Goal: Task Accomplishment & Management: Manage account settings

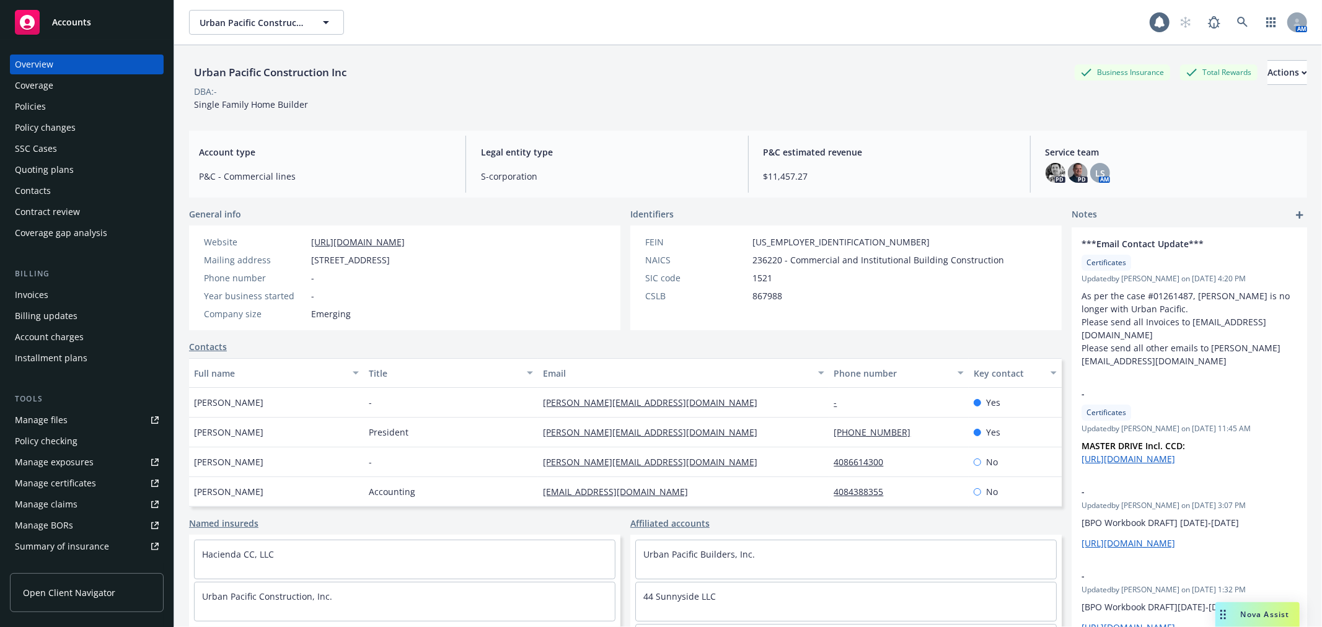
click at [26, 100] on div "Policies" at bounding box center [30, 107] width 31 height 20
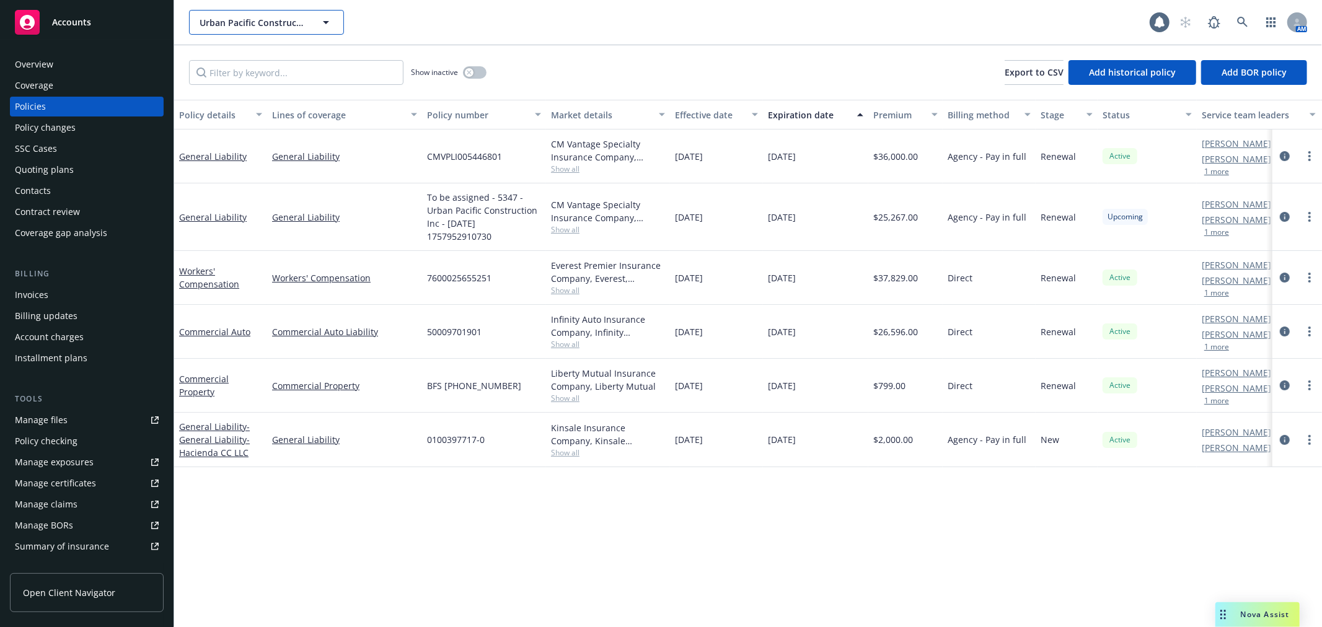
click at [267, 16] on span "Urban Pacific Construction Inc" at bounding box center [253, 22] width 107 height 13
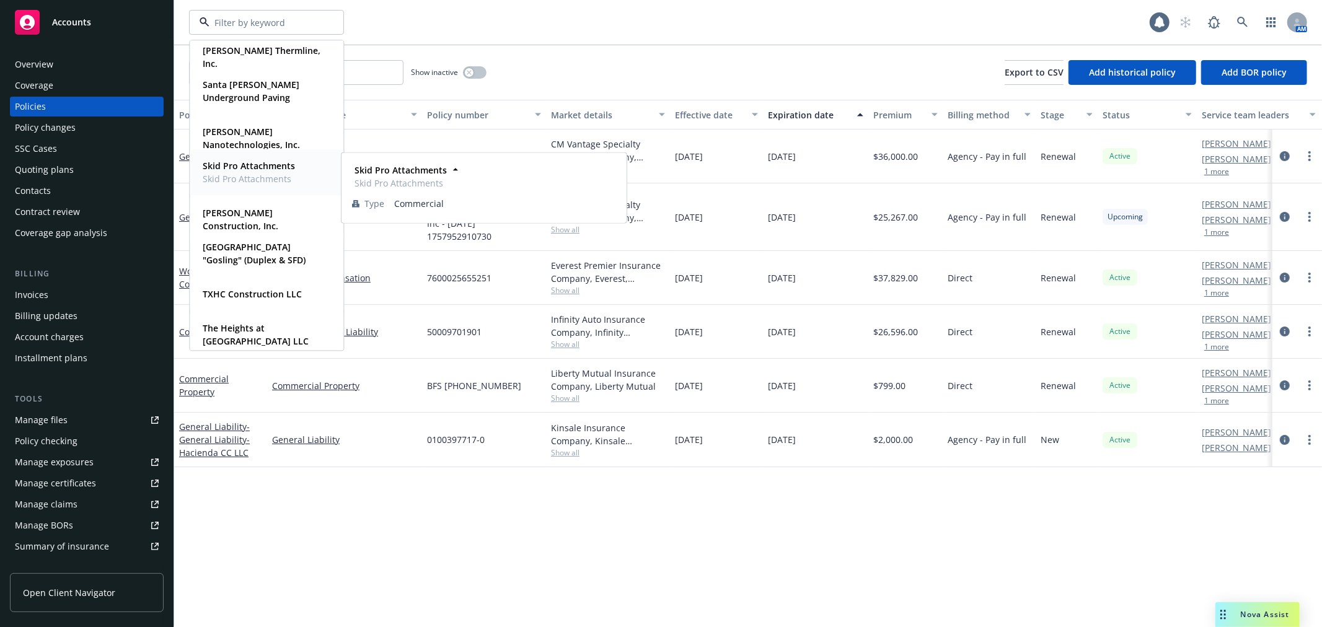
scroll to position [747, 0]
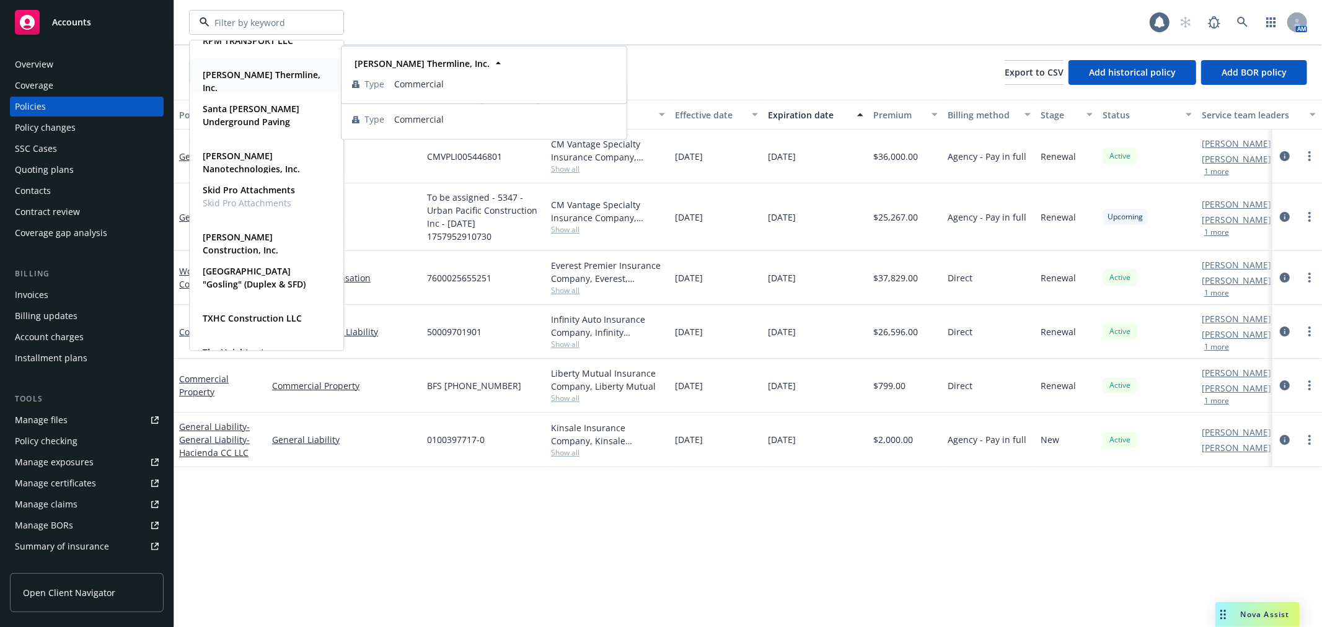
click at [261, 69] on strong "[PERSON_NAME] Thermline, Inc." at bounding box center [262, 81] width 118 height 25
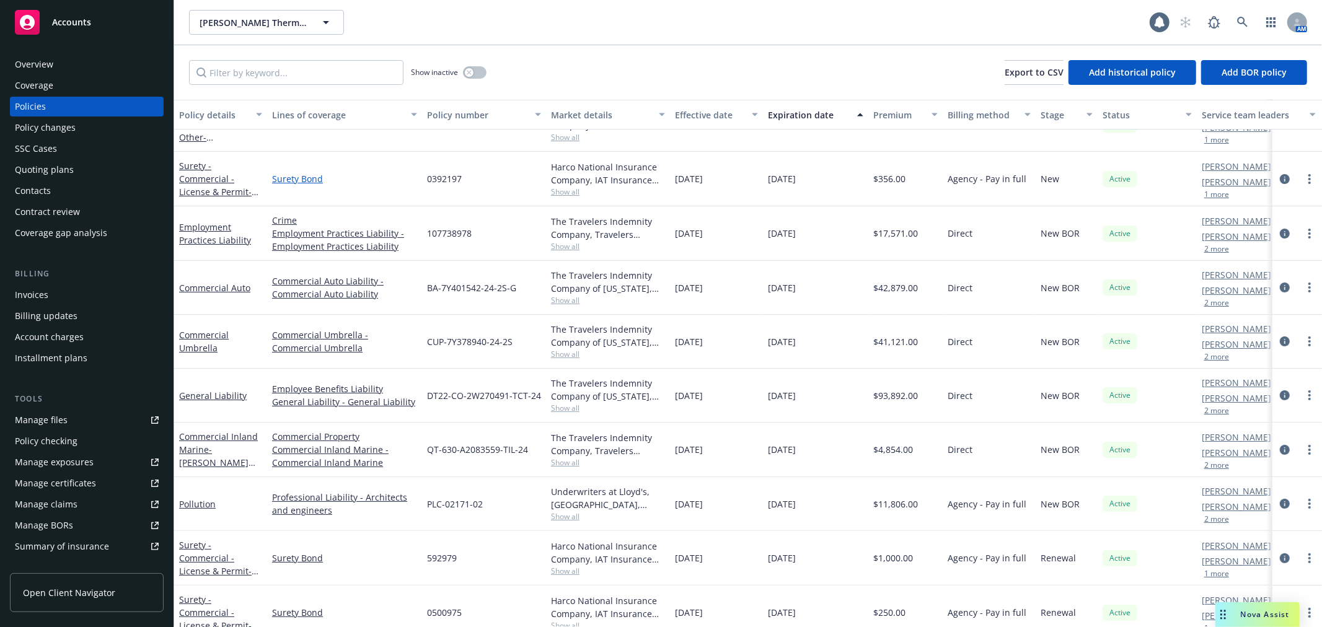
scroll to position [138, 0]
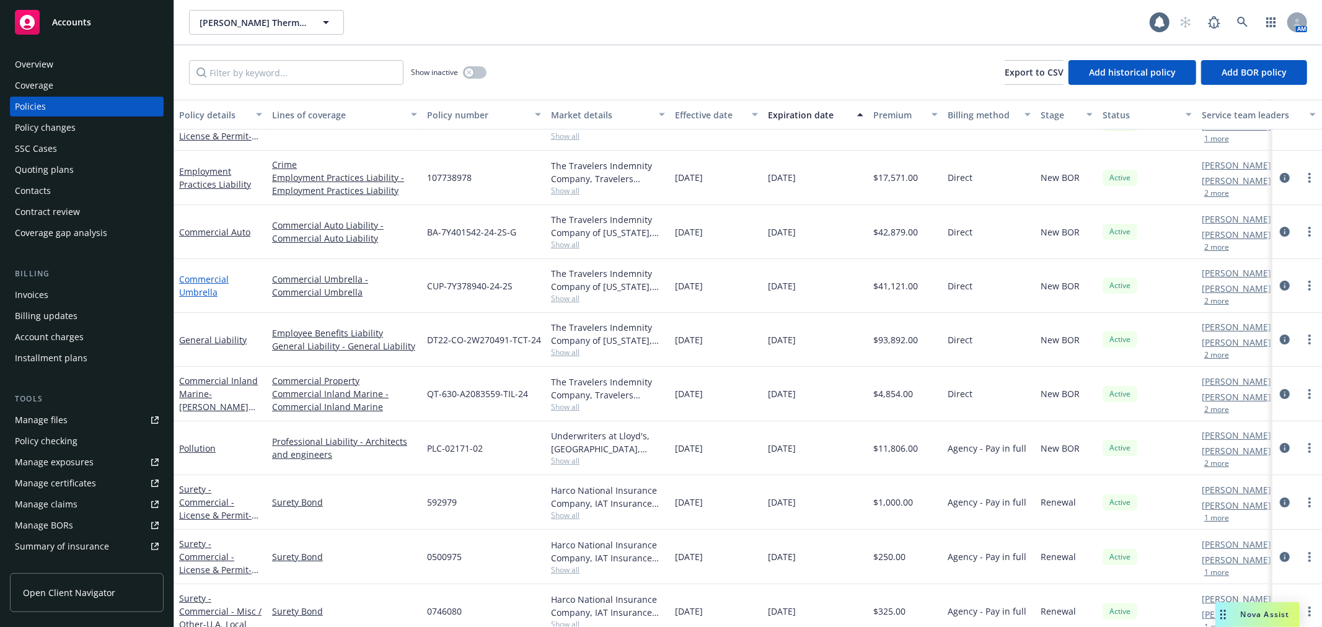
click at [198, 282] on link "Commercial Umbrella" at bounding box center [204, 285] width 50 height 25
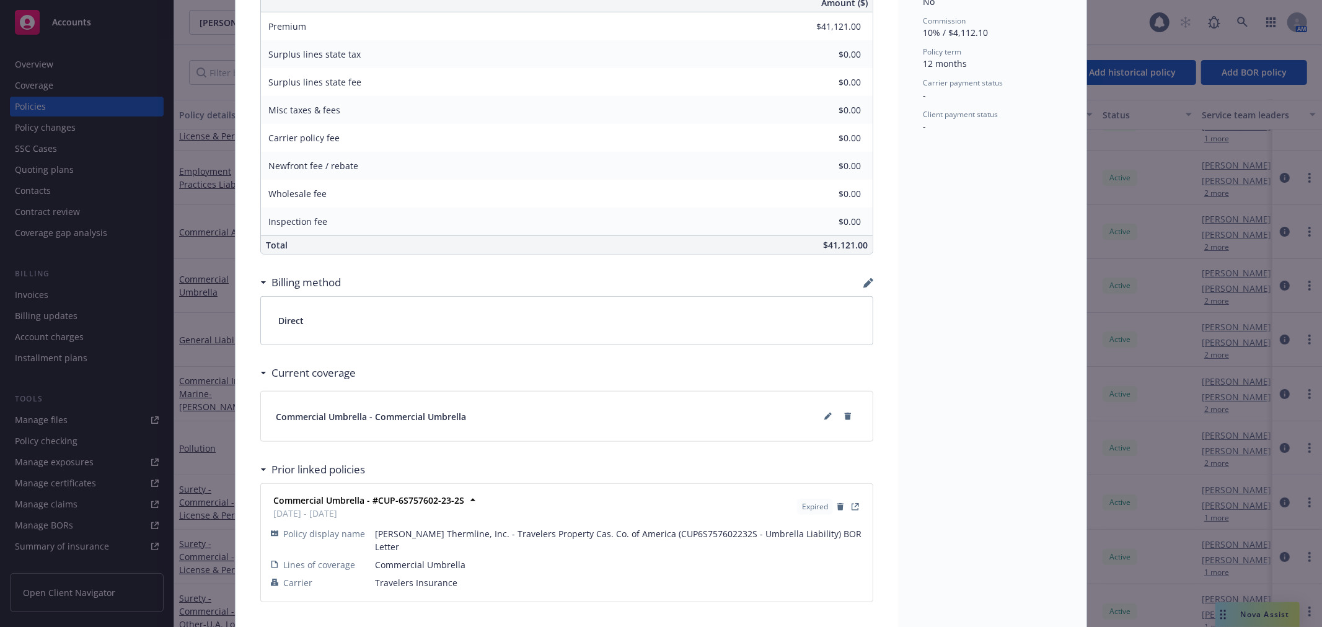
scroll to position [611, 0]
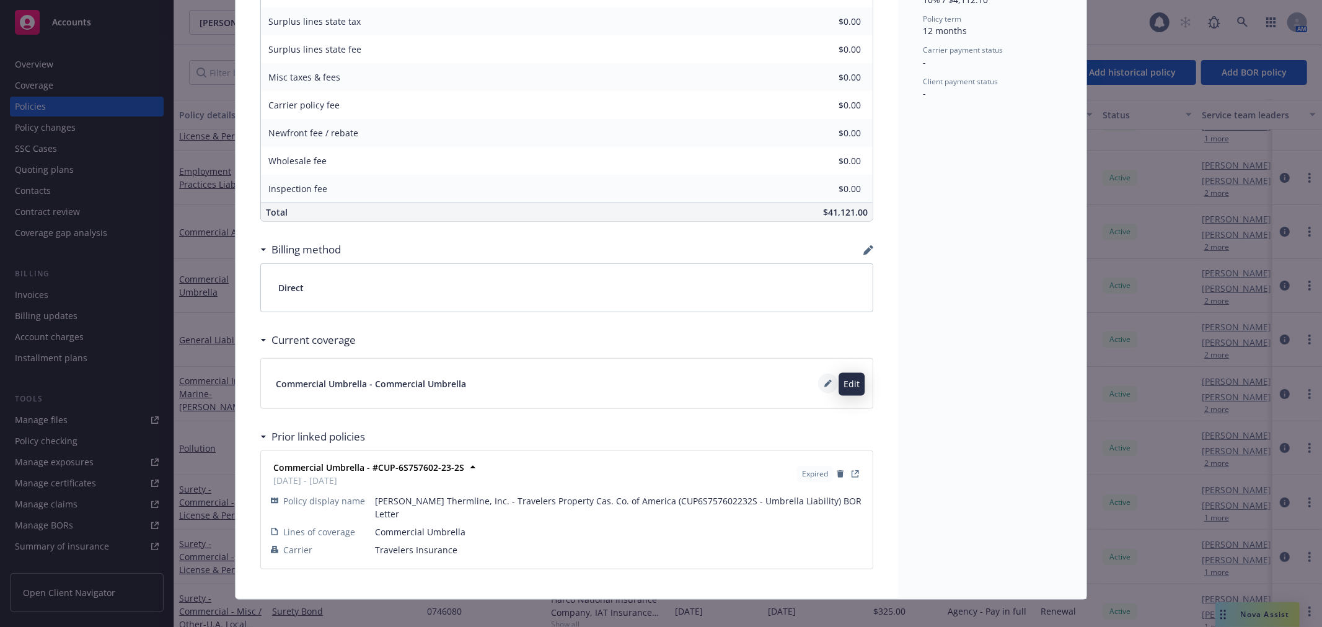
click at [826, 386] on icon at bounding box center [827, 383] width 7 height 7
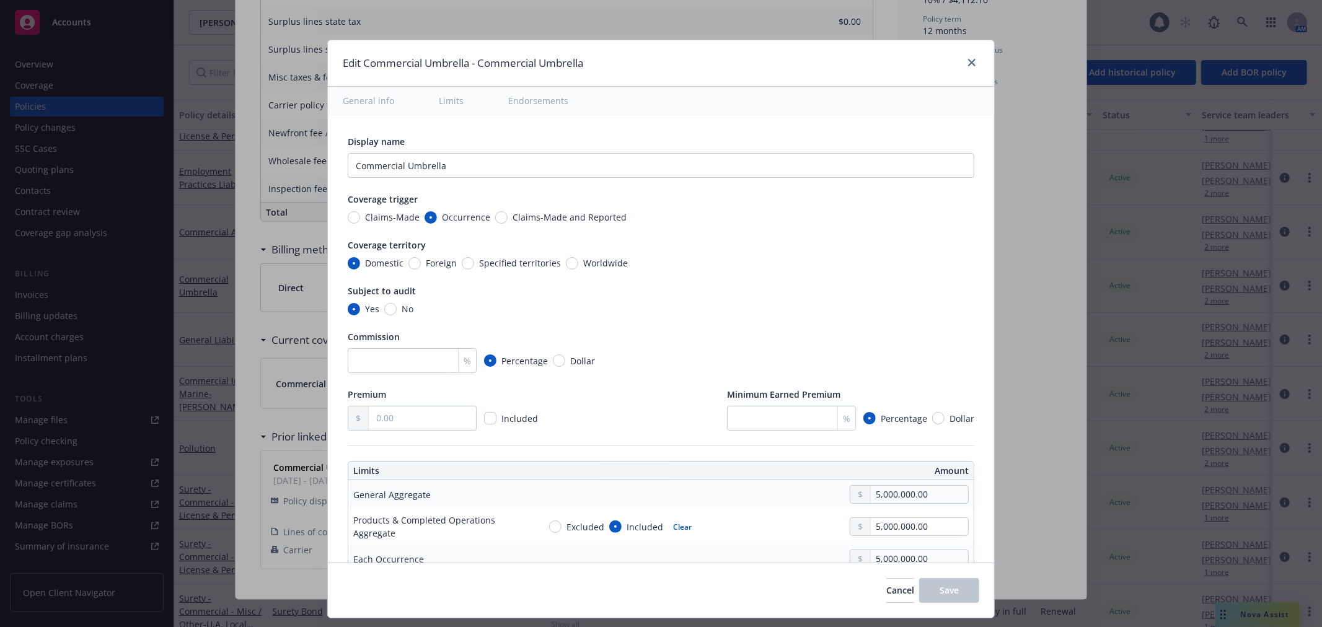
type textarea "x"
click at [968, 57] on link "close" at bounding box center [971, 62] width 15 height 15
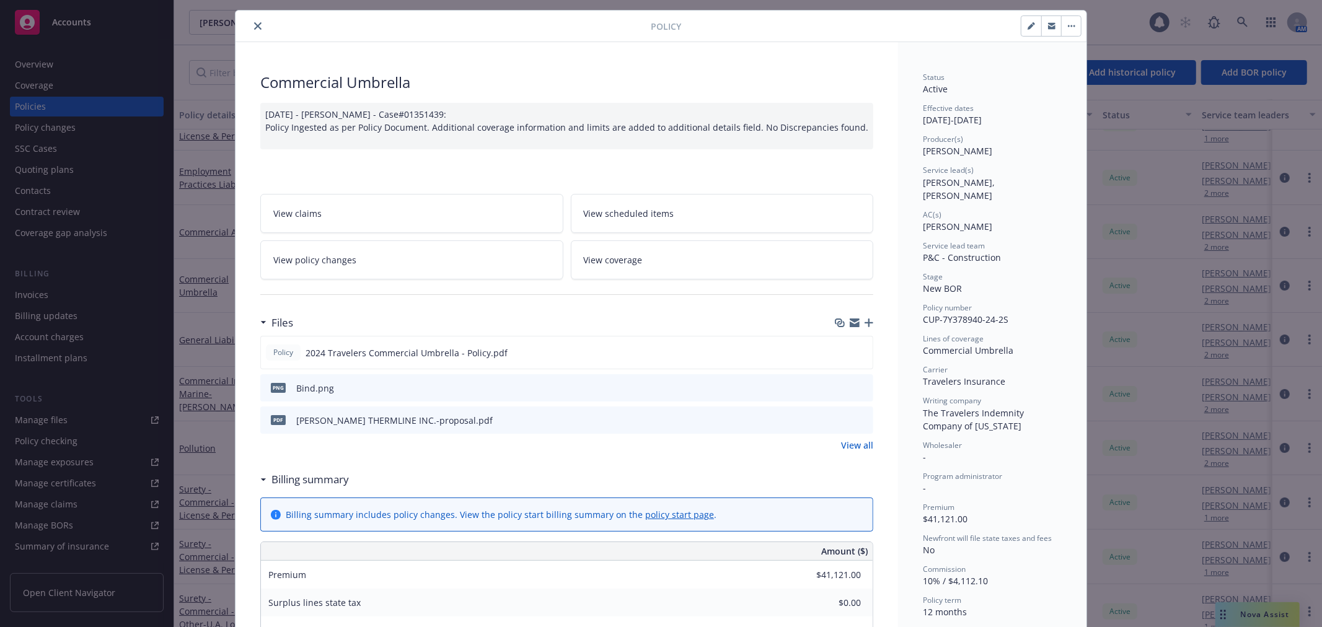
scroll to position [0, 0]
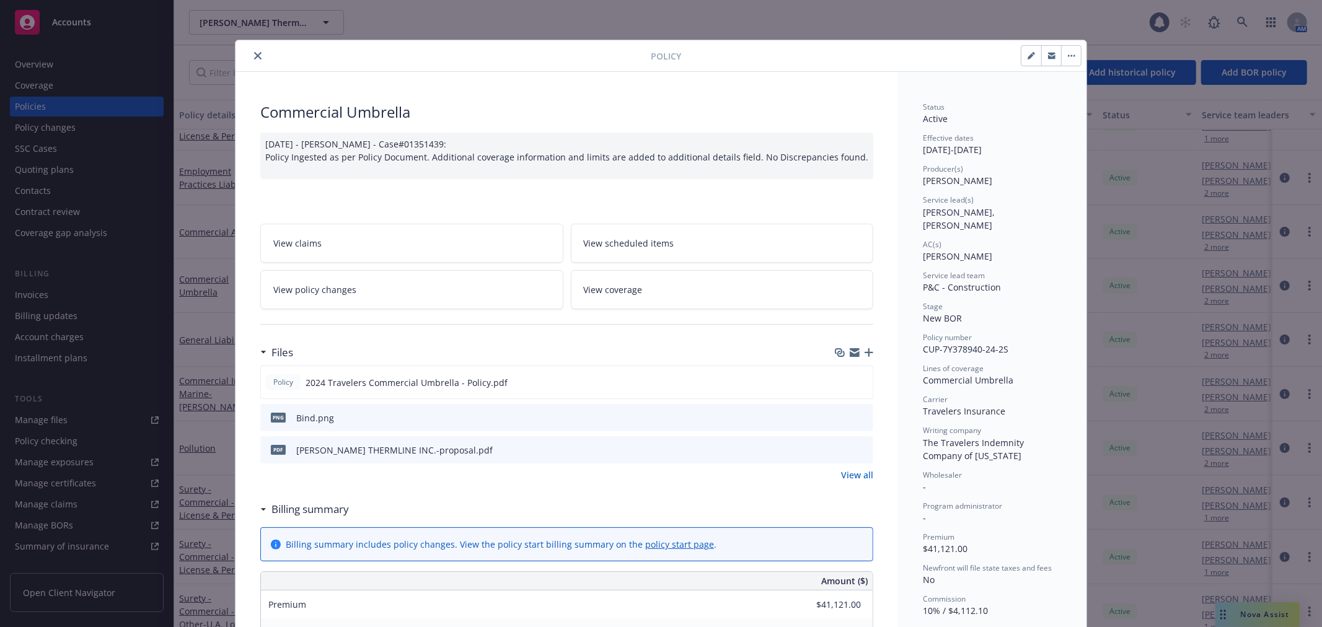
click at [257, 53] on button "close" at bounding box center [257, 55] width 15 height 15
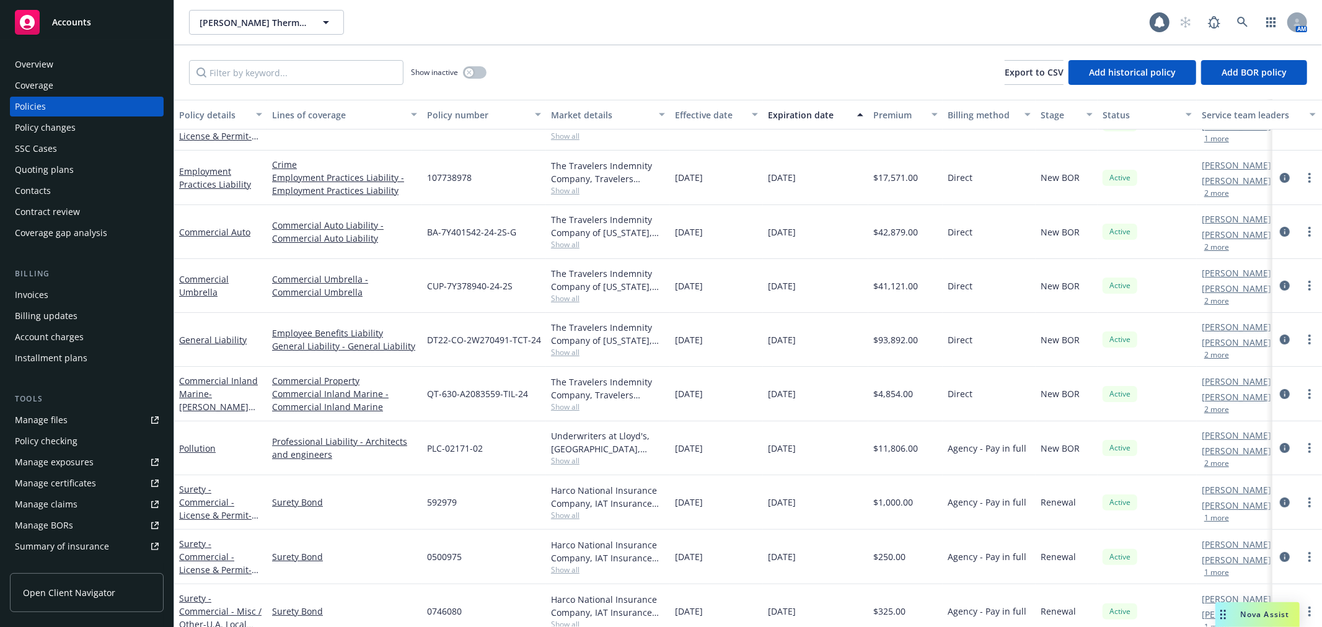
click at [73, 477] on div "Manage certificates" at bounding box center [55, 484] width 81 height 20
click at [107, 27] on div "Accounts" at bounding box center [87, 22] width 144 height 25
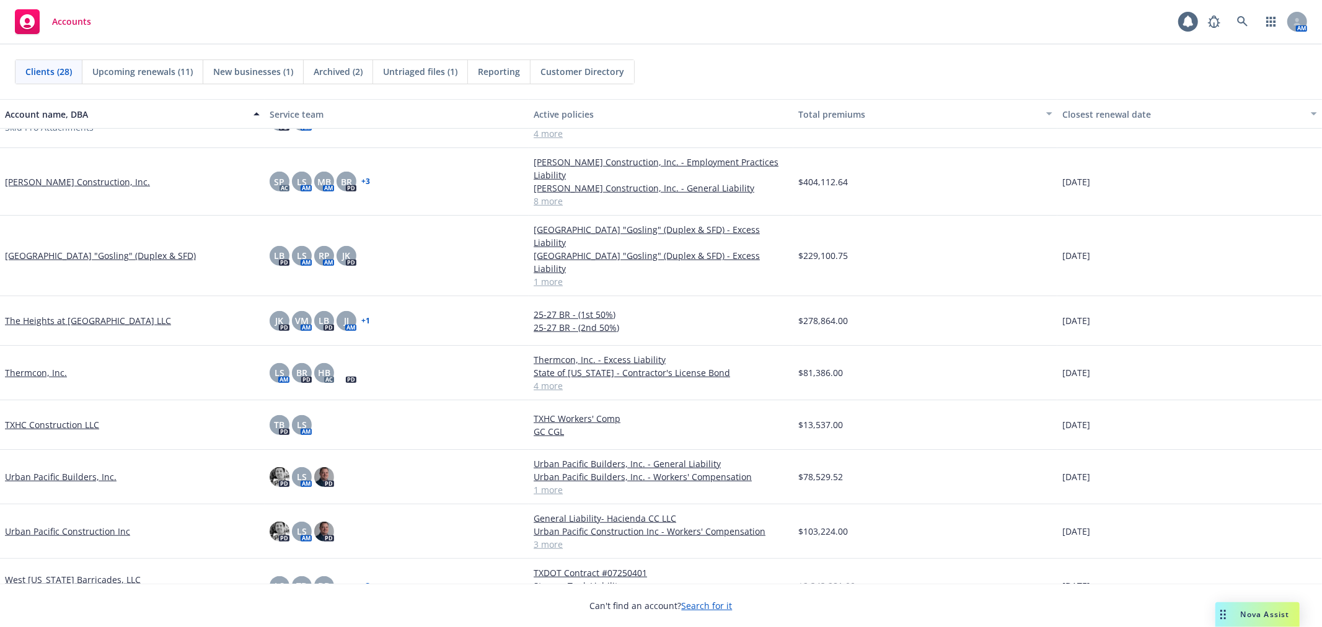
scroll to position [974, 0]
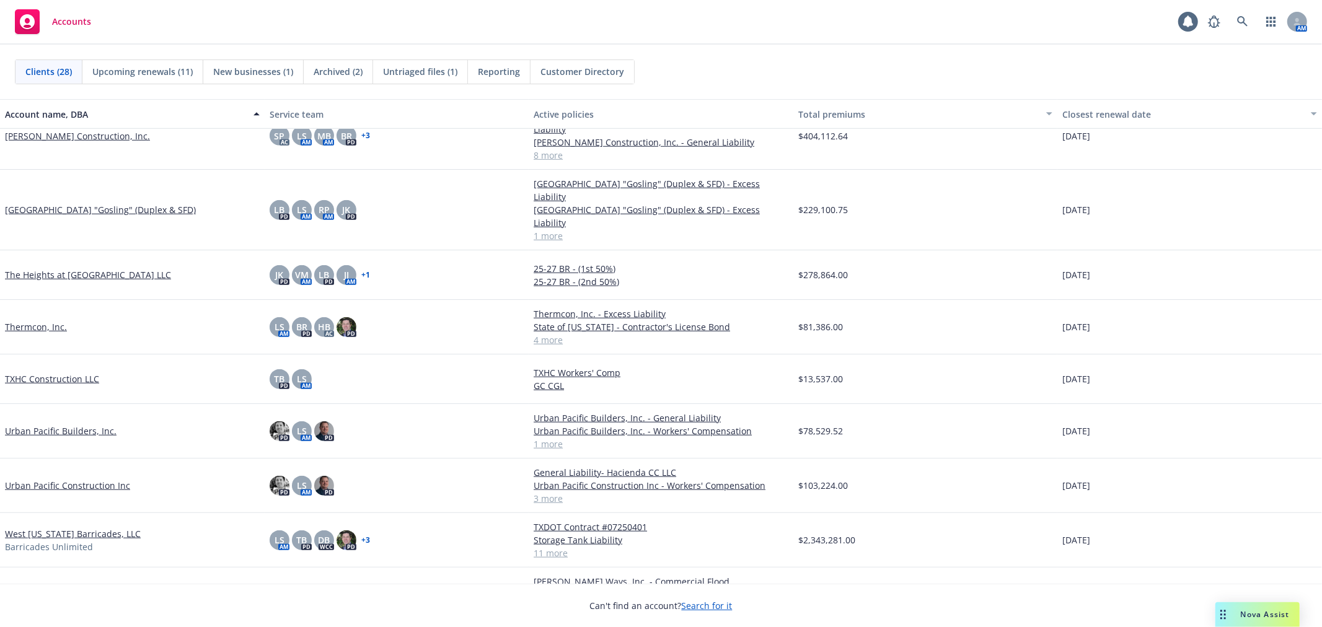
click at [426, 71] on span "Untriaged files (1)" at bounding box center [420, 71] width 74 height 13
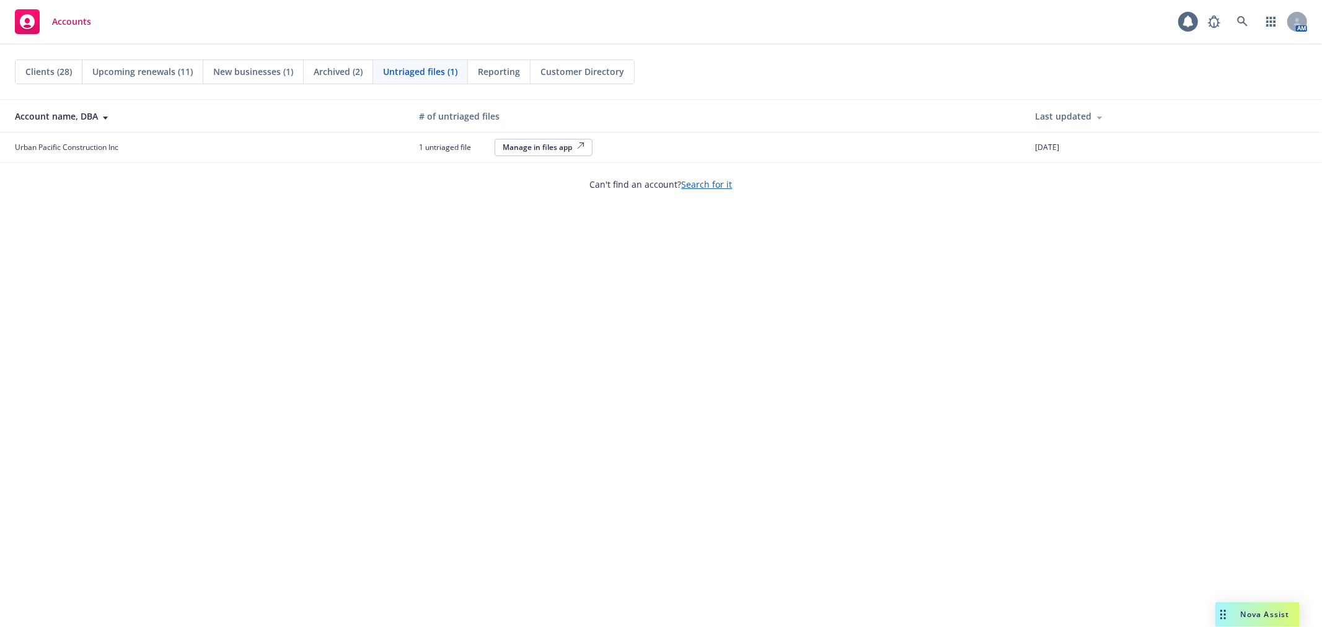
click at [529, 149] on div "Manage in files app" at bounding box center [544, 147] width 82 height 11
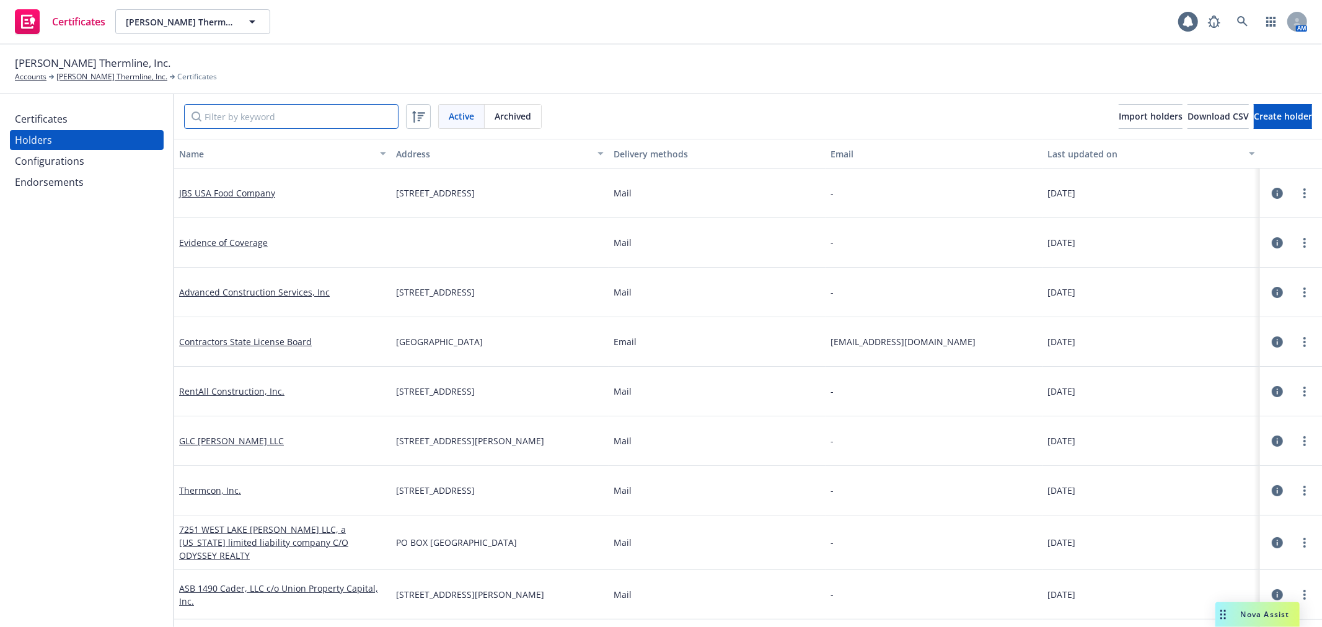
click at [270, 114] on input "Filter by keyword" at bounding box center [291, 116] width 214 height 25
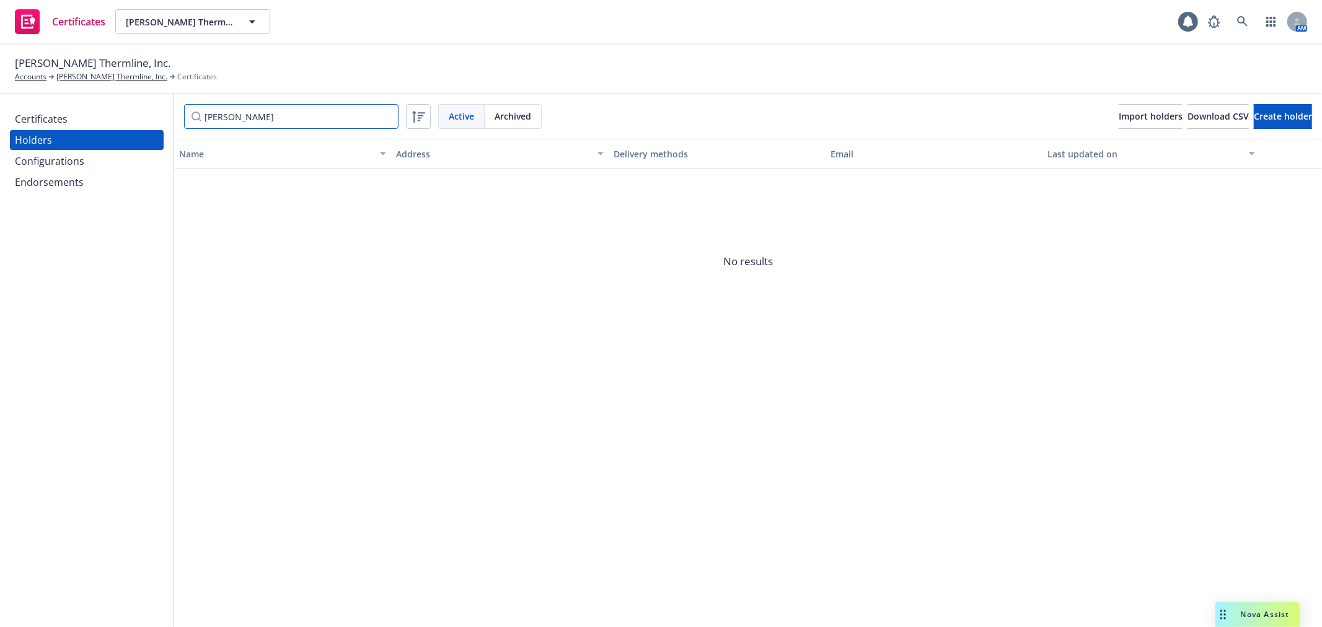
type input "perdue"
click at [90, 162] on div "Configurations" at bounding box center [87, 161] width 144 height 20
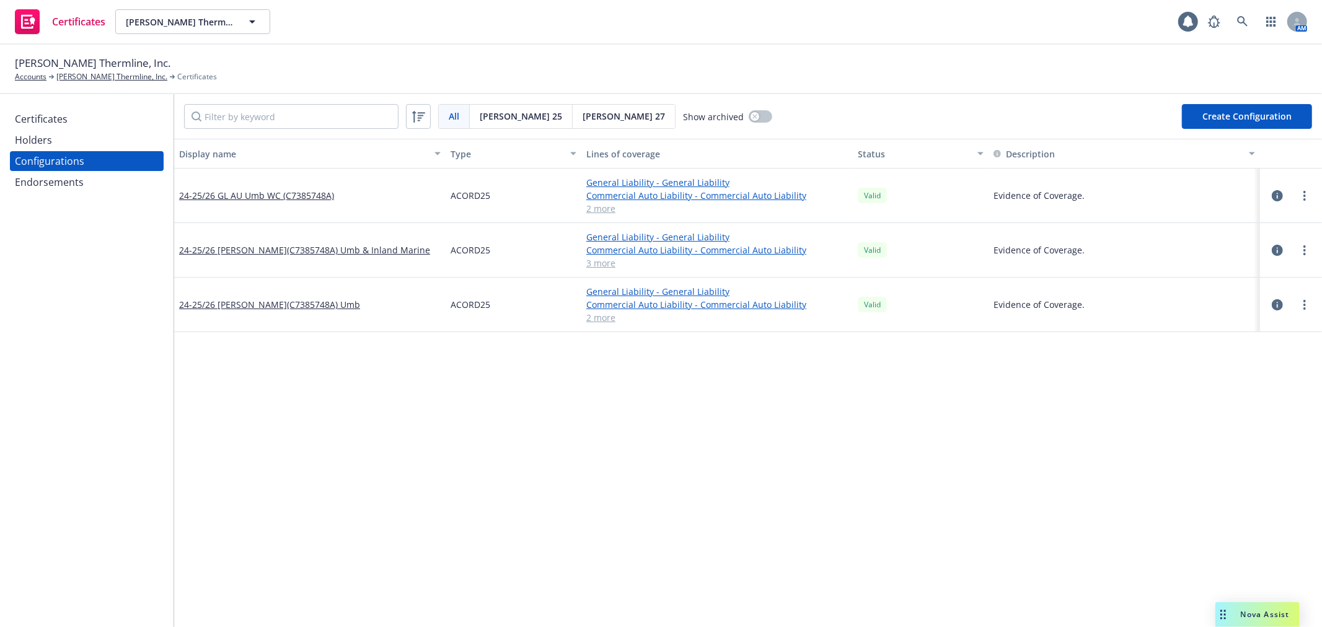
click at [95, 118] on div "Certificates" at bounding box center [87, 119] width 144 height 20
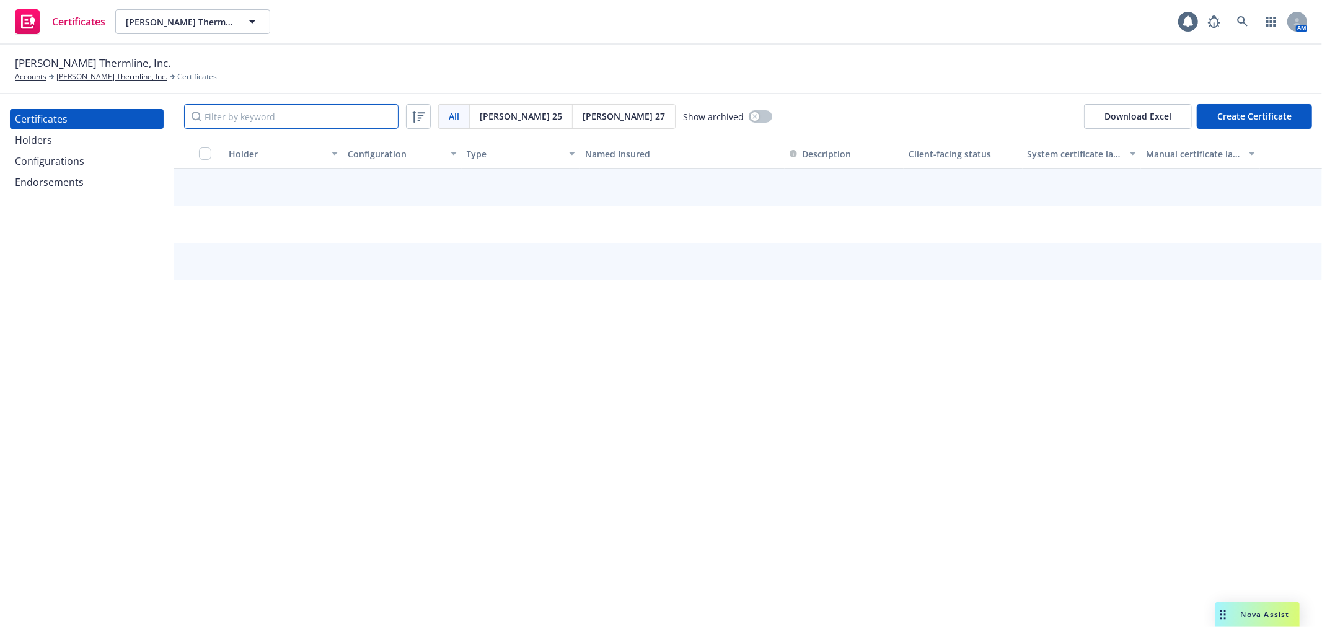
click at [324, 114] on input "Filter by keyword" at bounding box center [291, 116] width 214 height 25
type input "perdue"
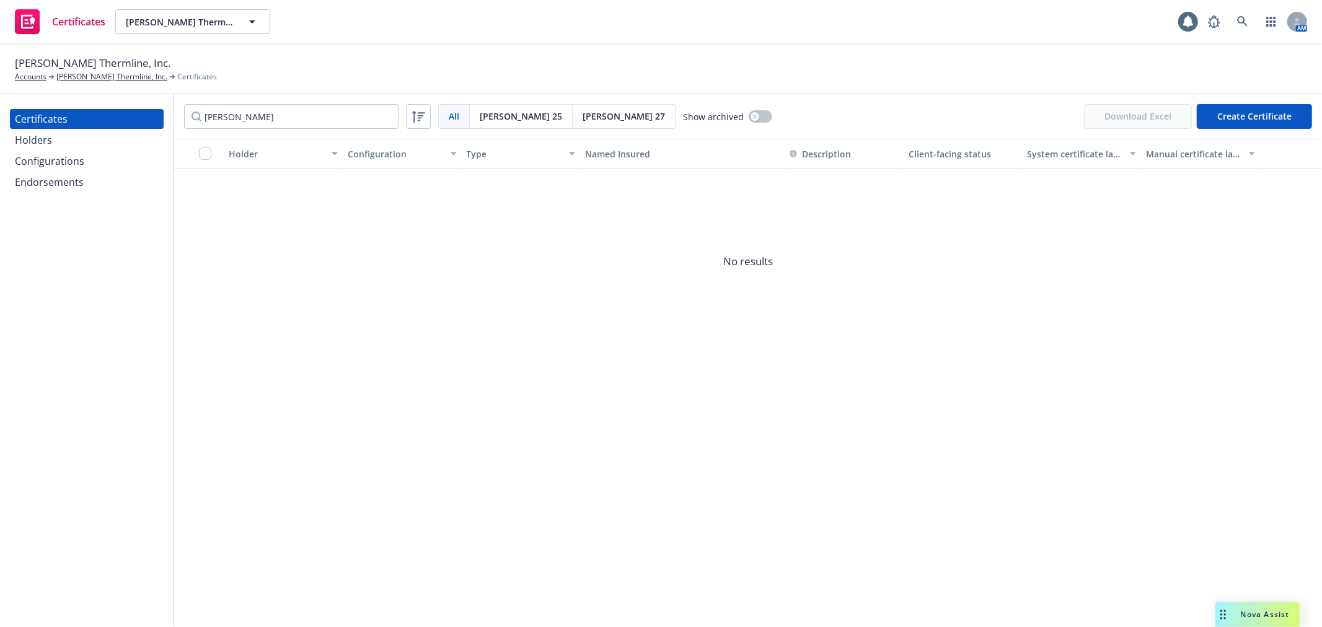
drag, startPoint x: 265, startPoint y: 134, endPoint x: 270, endPoint y: 117, distance: 18.2
click at [265, 133] on div "perdue All All Acord 25 Acord 27 Show archived Download Excel Create Certificate" at bounding box center [748, 116] width 1148 height 45
click at [270, 117] on input "perdue" at bounding box center [291, 116] width 214 height 25
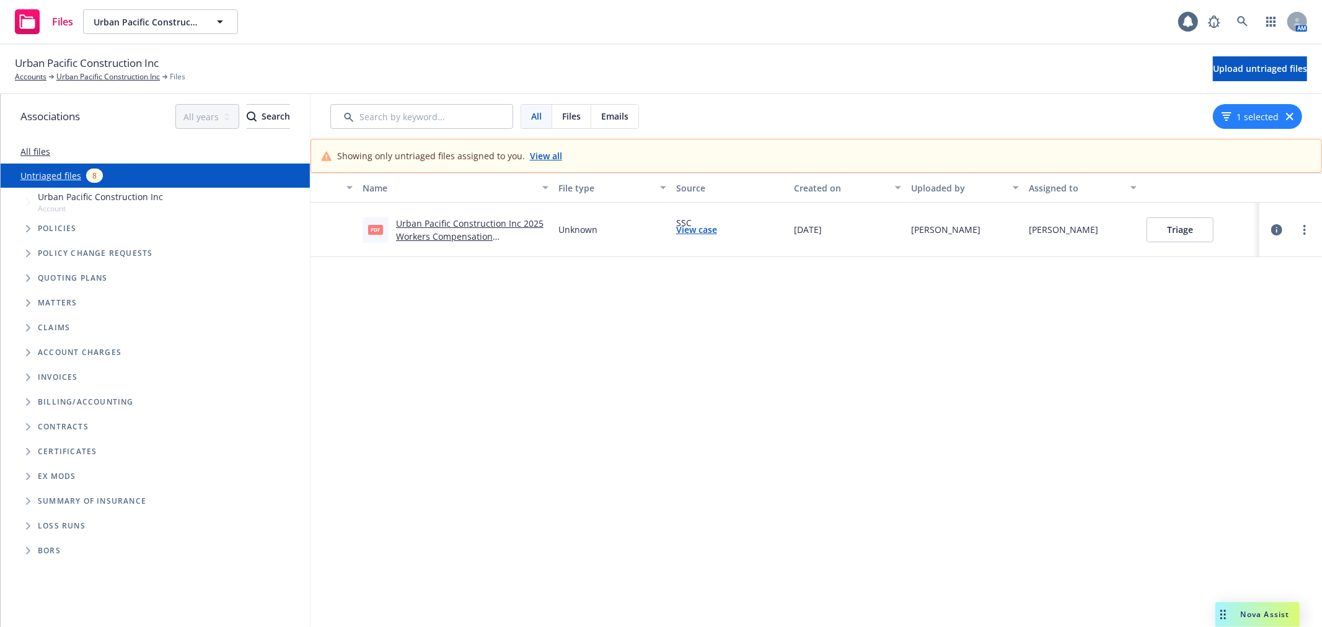
click at [461, 227] on link "Urban Pacific Construction Inc 2025 Workers Compensation Endorsement - 02.pdf" at bounding box center [470, 237] width 148 height 38
click at [94, 73] on link "Urban Pacific Construction Inc" at bounding box center [108, 76] width 104 height 11
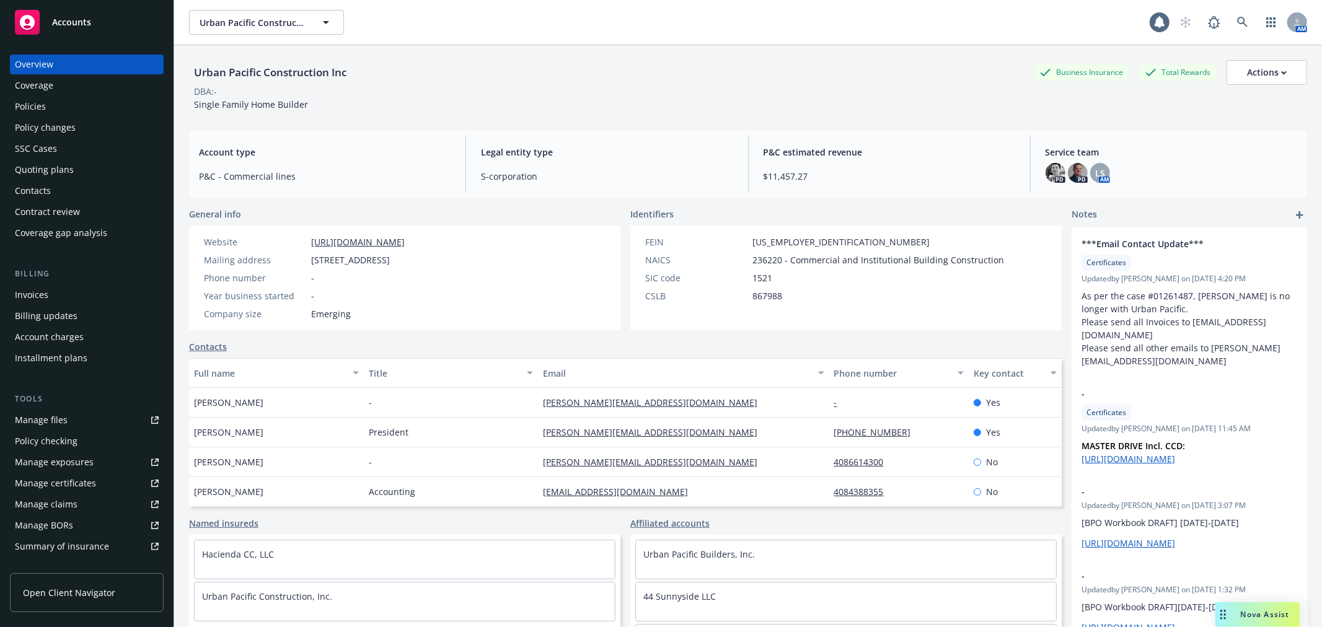
click at [76, 108] on div "Policies" at bounding box center [87, 107] width 144 height 20
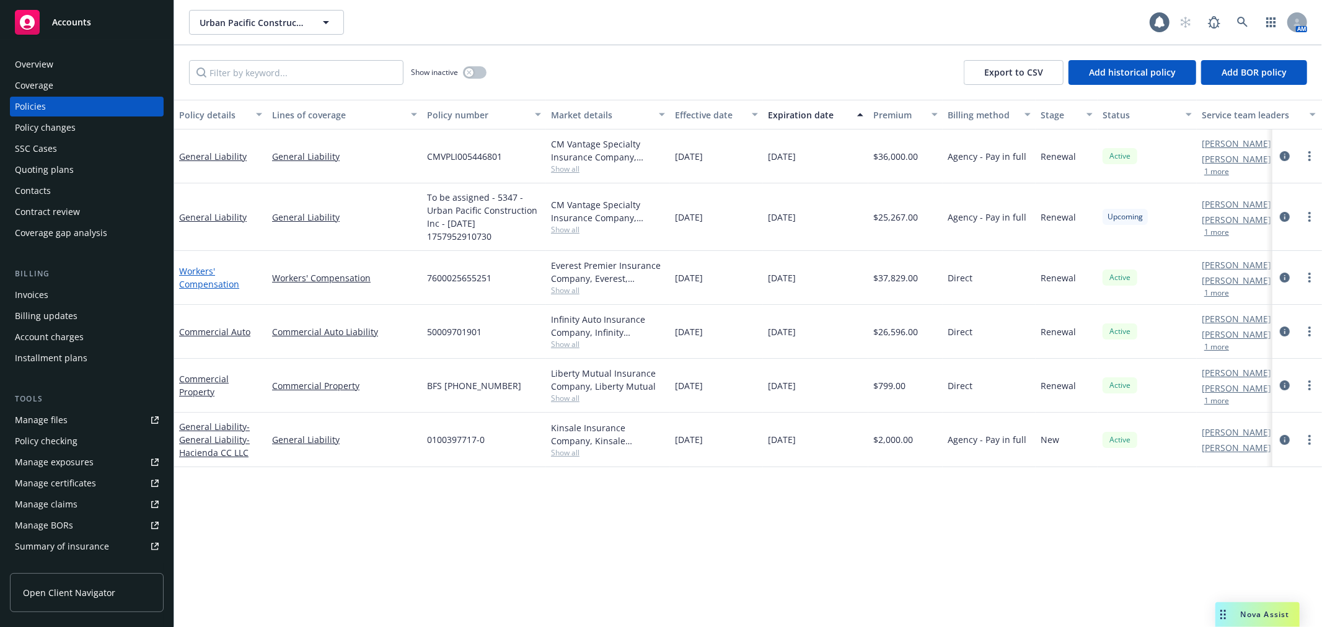
click at [188, 273] on link "Workers' Compensation" at bounding box center [209, 277] width 60 height 25
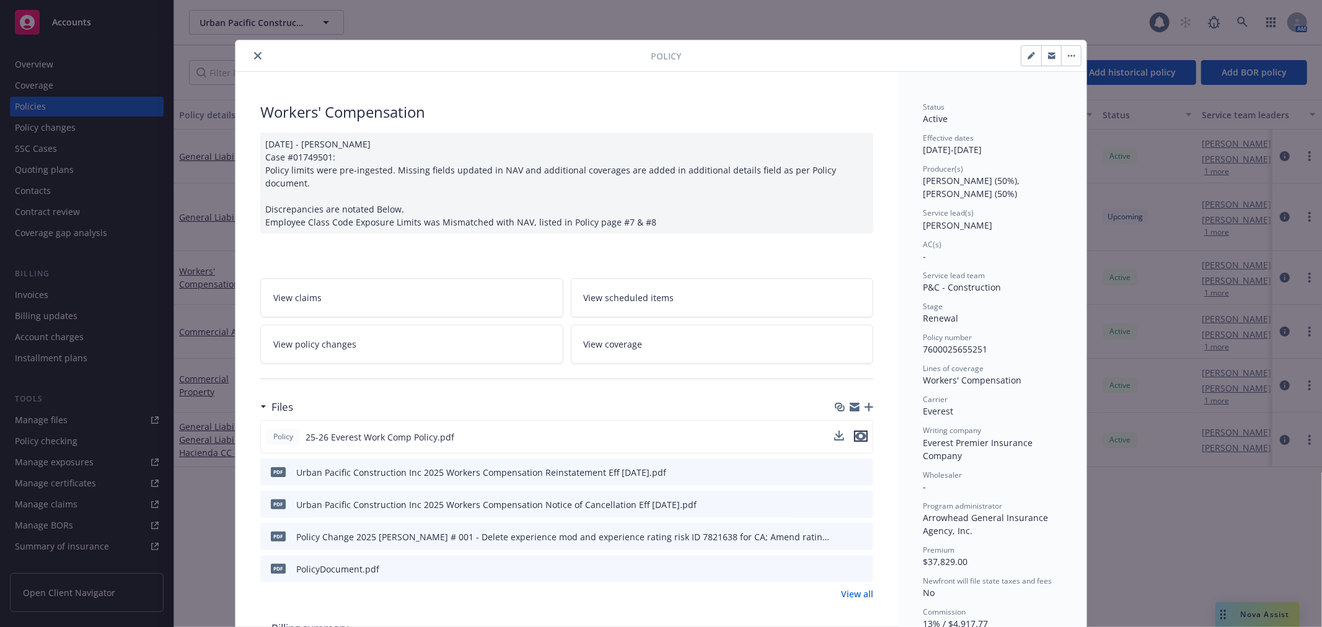
click at [855, 432] on icon "preview file" at bounding box center [860, 436] width 11 height 9
drag, startPoint x: 258, startPoint y: 50, endPoint x: 252, endPoint y: 51, distance: 7.1
click at [257, 50] on div at bounding box center [445, 55] width 410 height 15
click at [250, 52] on button "close" at bounding box center [257, 55] width 15 height 15
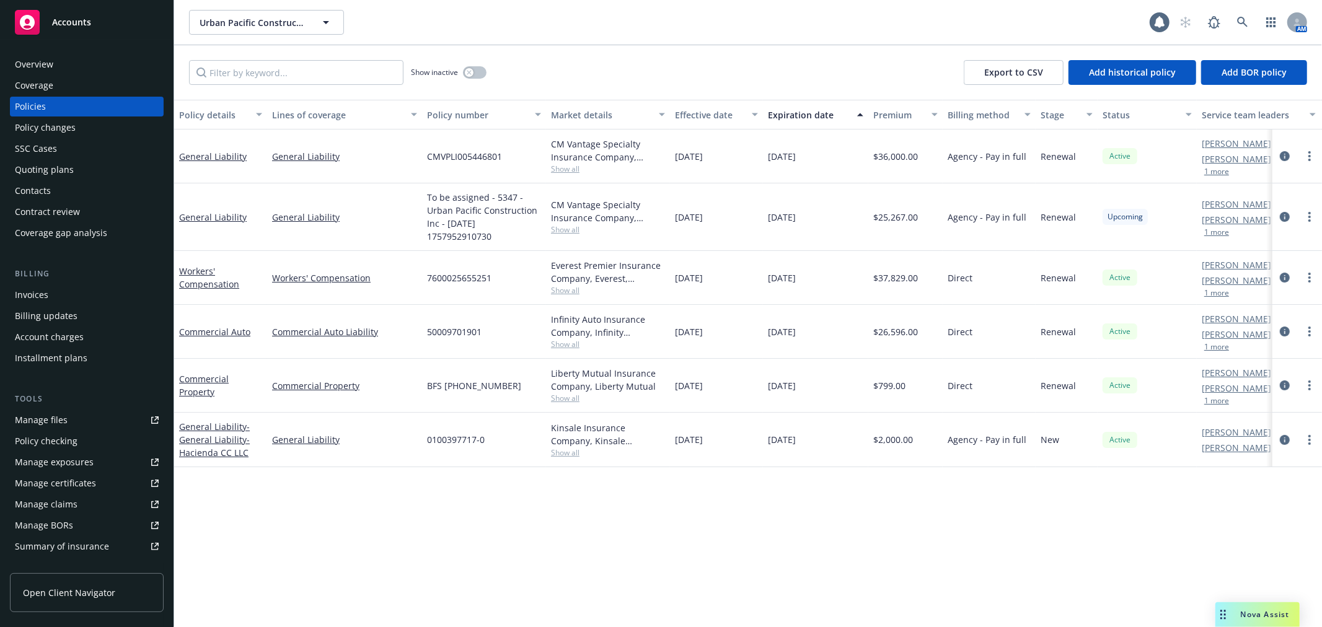
click at [83, 19] on span "Accounts" at bounding box center [71, 22] width 39 height 10
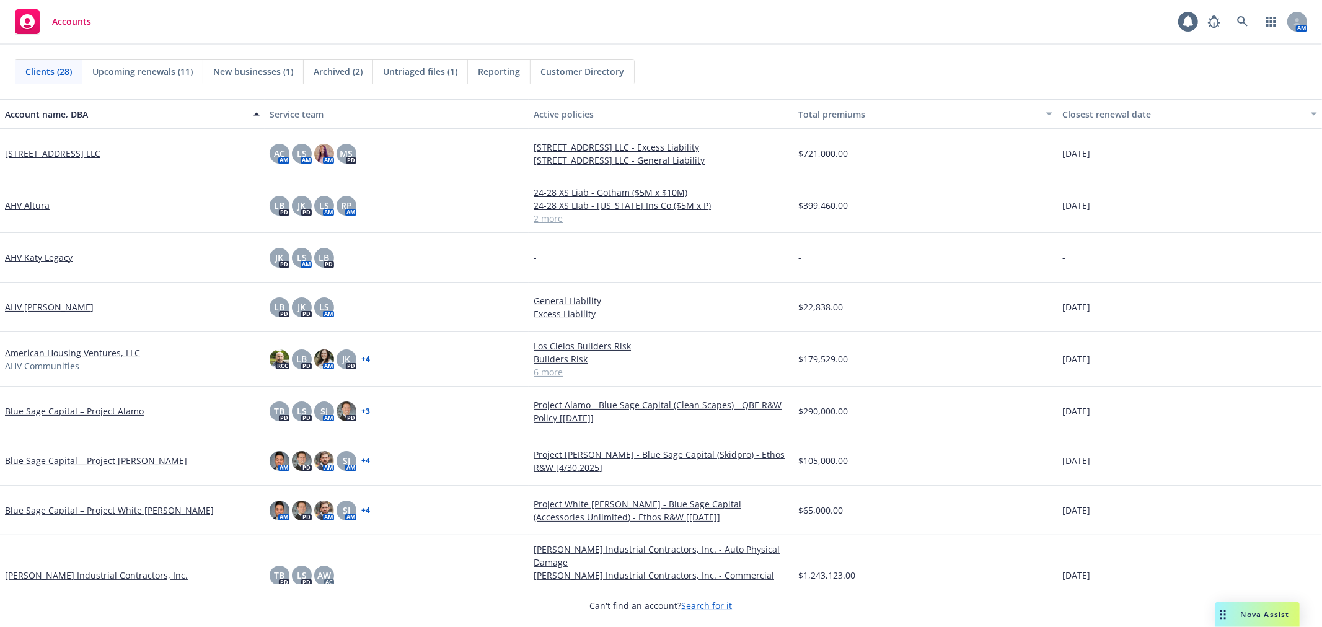
click at [168, 67] on span "Upcoming renewals (11)" at bounding box center [142, 71] width 100 height 13
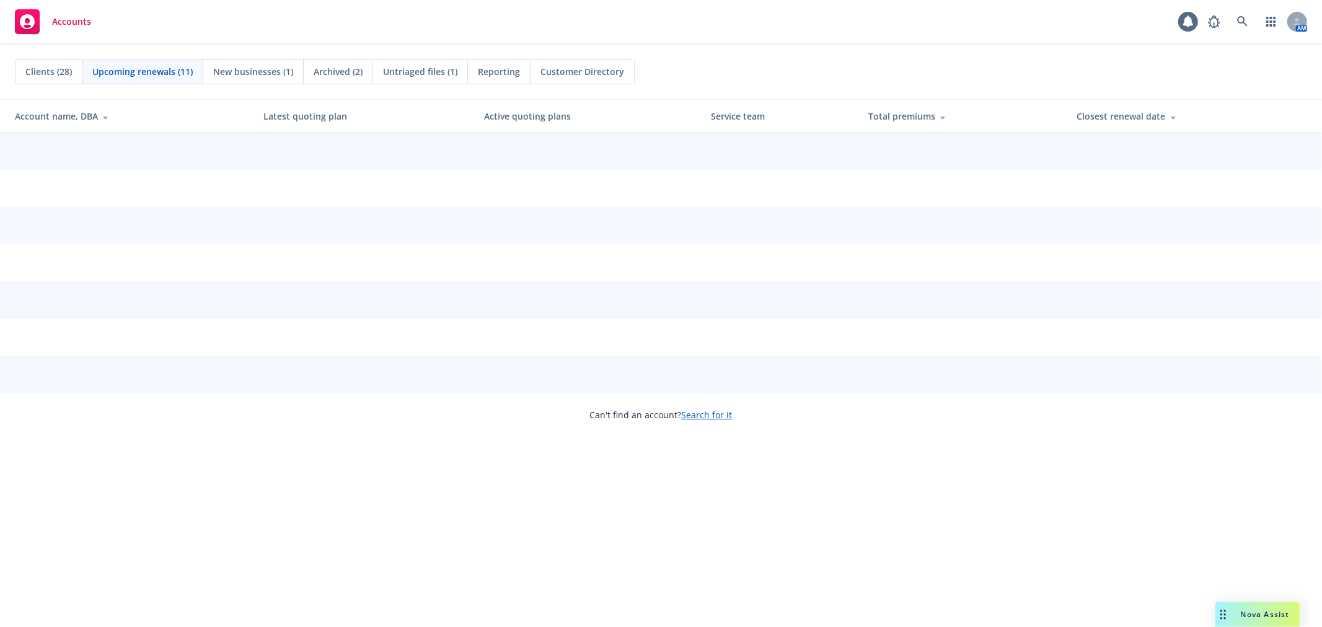
click at [265, 66] on span "New businesses (1)" at bounding box center [253, 71] width 80 height 13
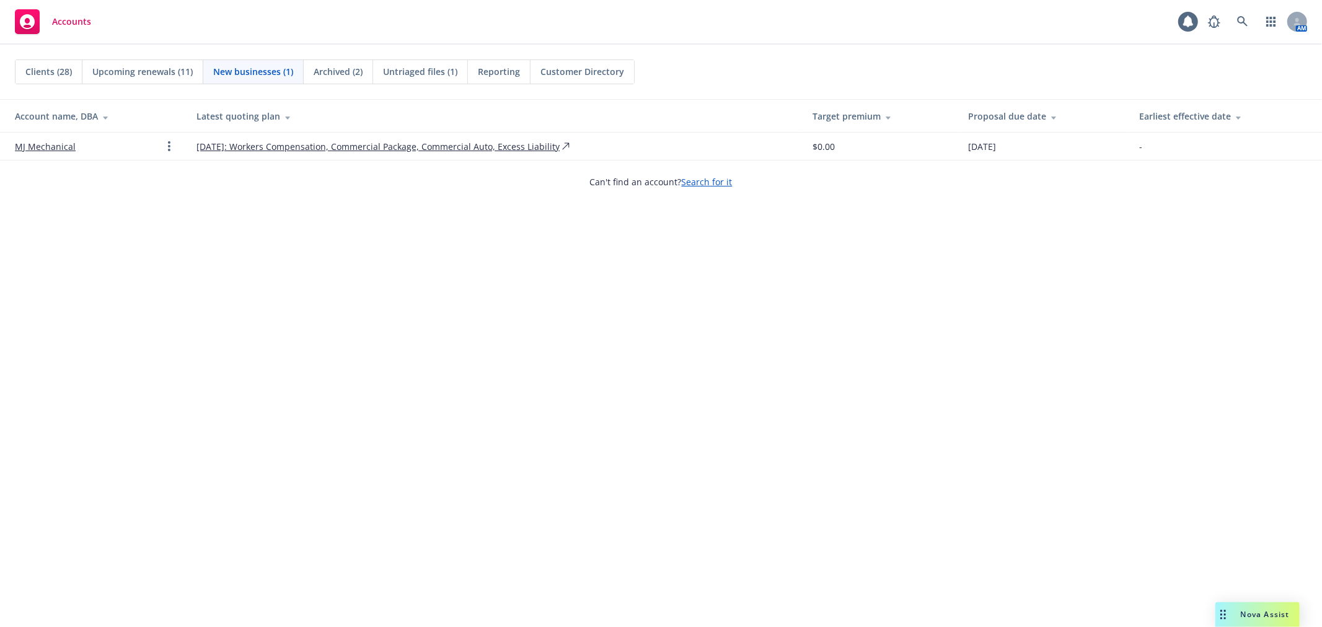
click at [147, 66] on span "Upcoming renewals (11)" at bounding box center [142, 71] width 100 height 13
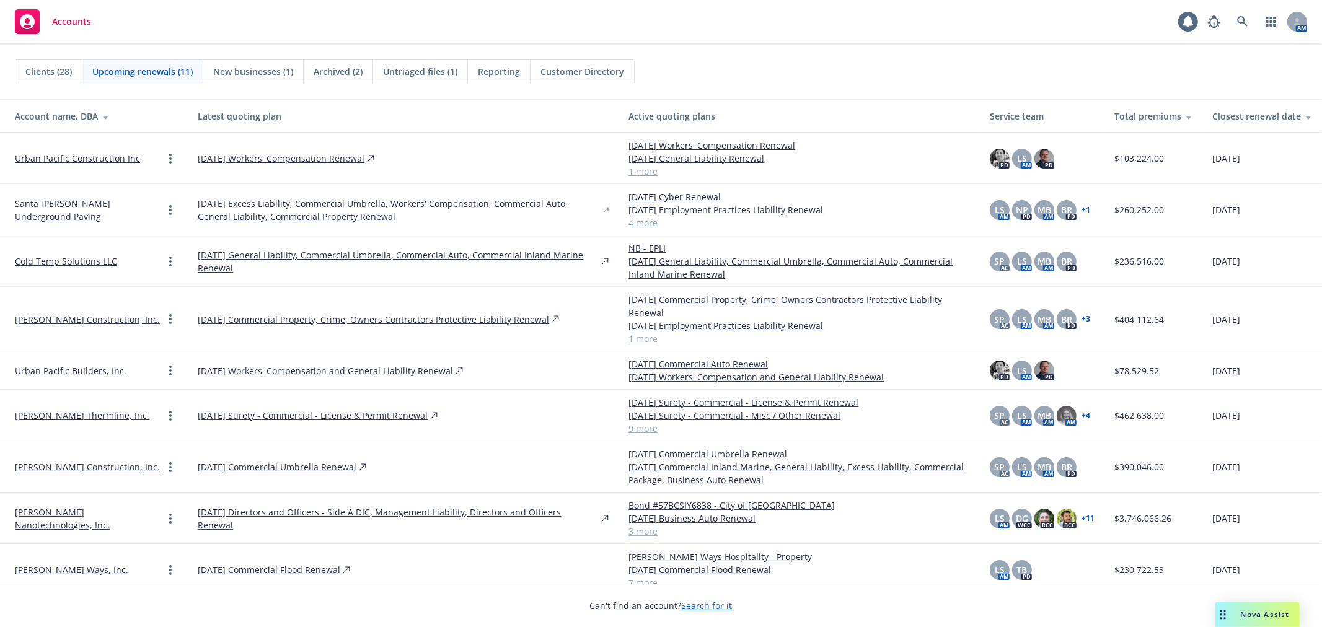
scroll to position [69, 0]
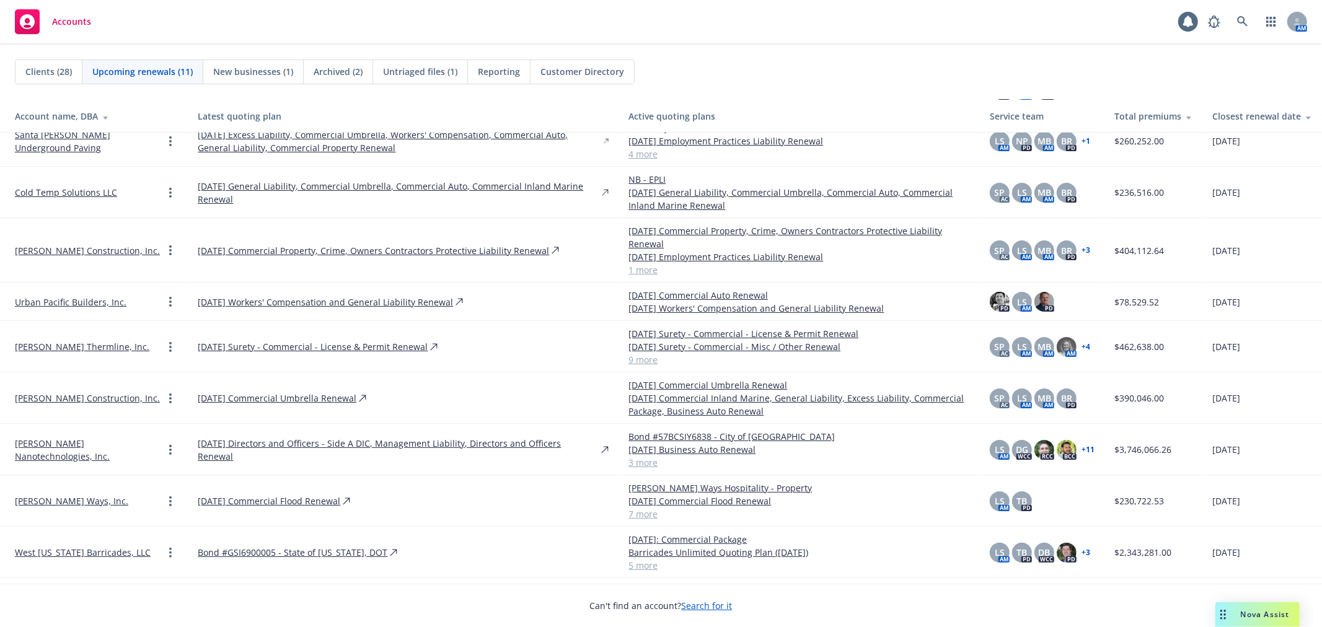
click at [53, 392] on link "[PERSON_NAME] Construction, Inc." at bounding box center [87, 398] width 145 height 13
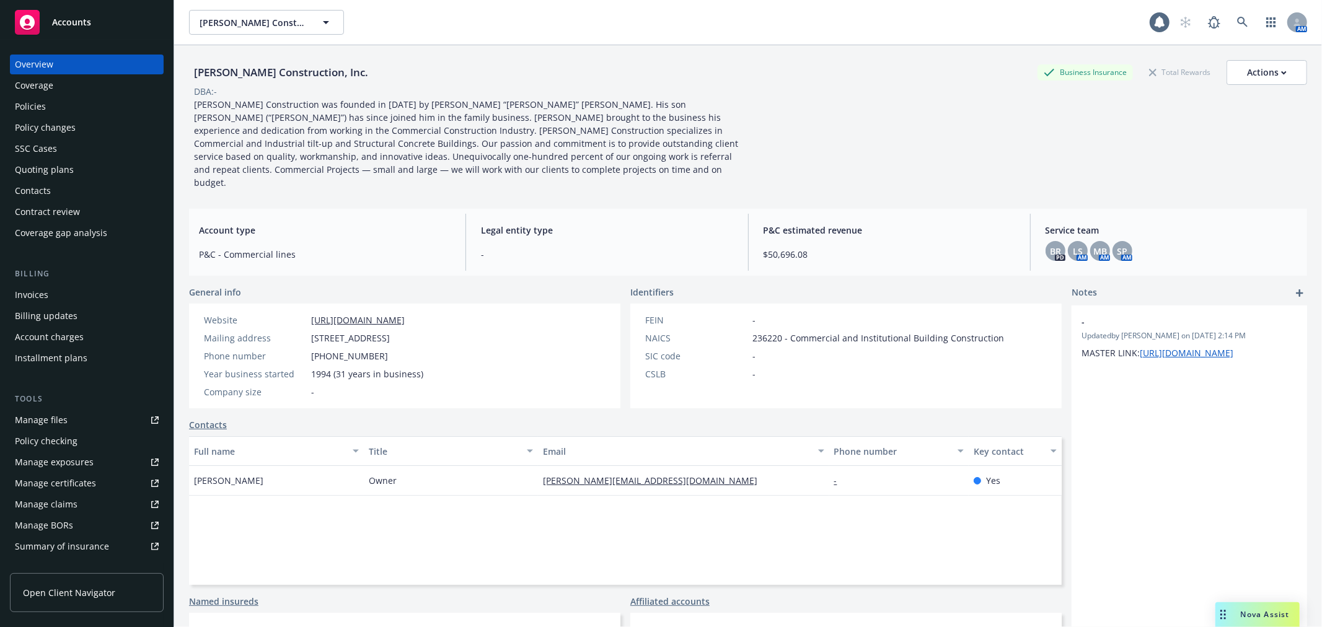
click at [99, 16] on div "Accounts" at bounding box center [87, 22] width 144 height 25
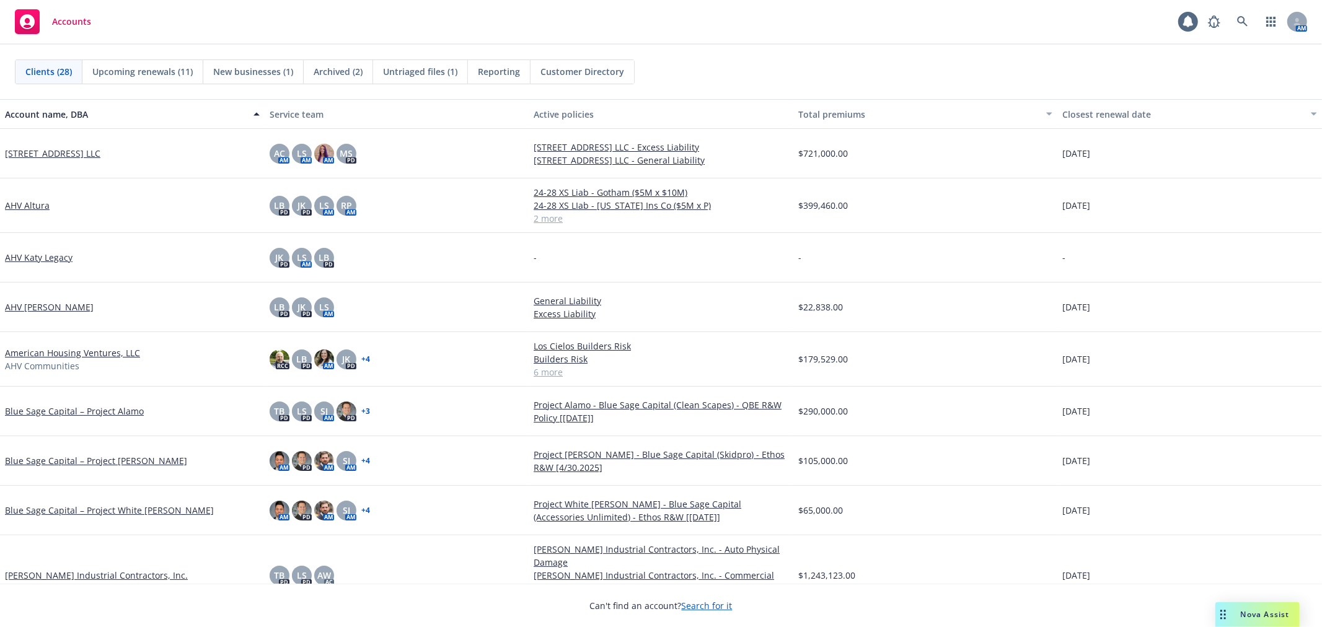
click at [342, 71] on span "Archived (2)" at bounding box center [338, 71] width 49 height 13
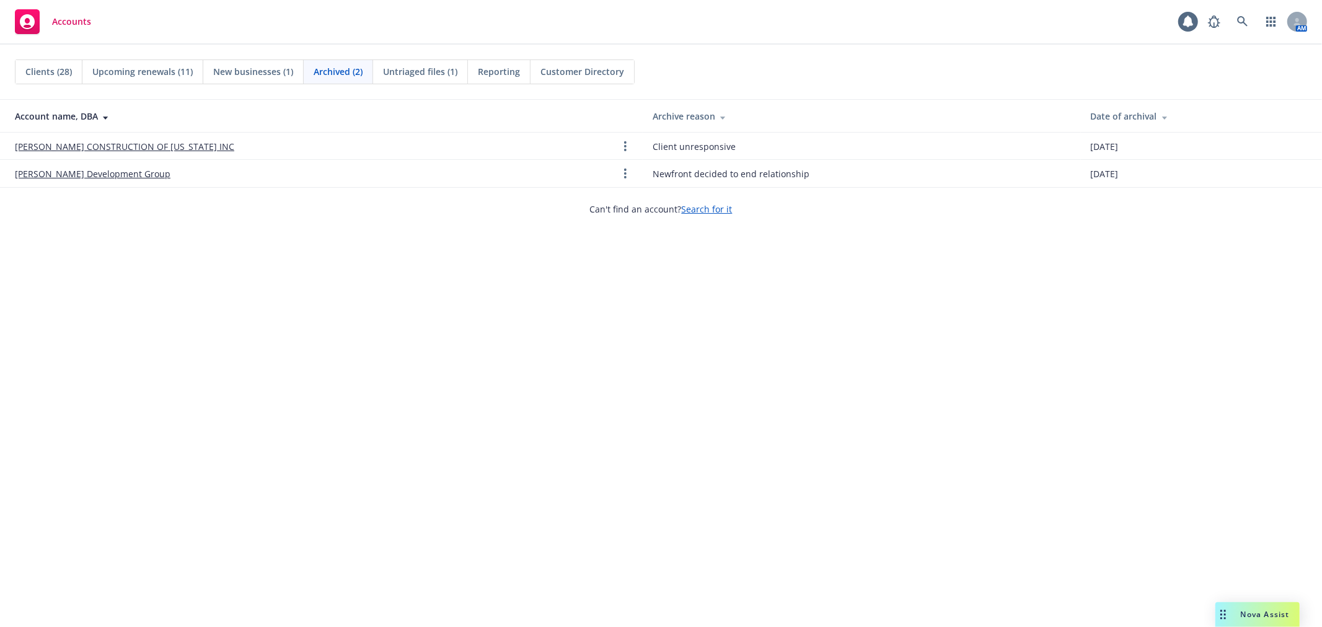
click at [86, 81] on div "Upcoming renewals (11)" at bounding box center [142, 72] width 121 height 24
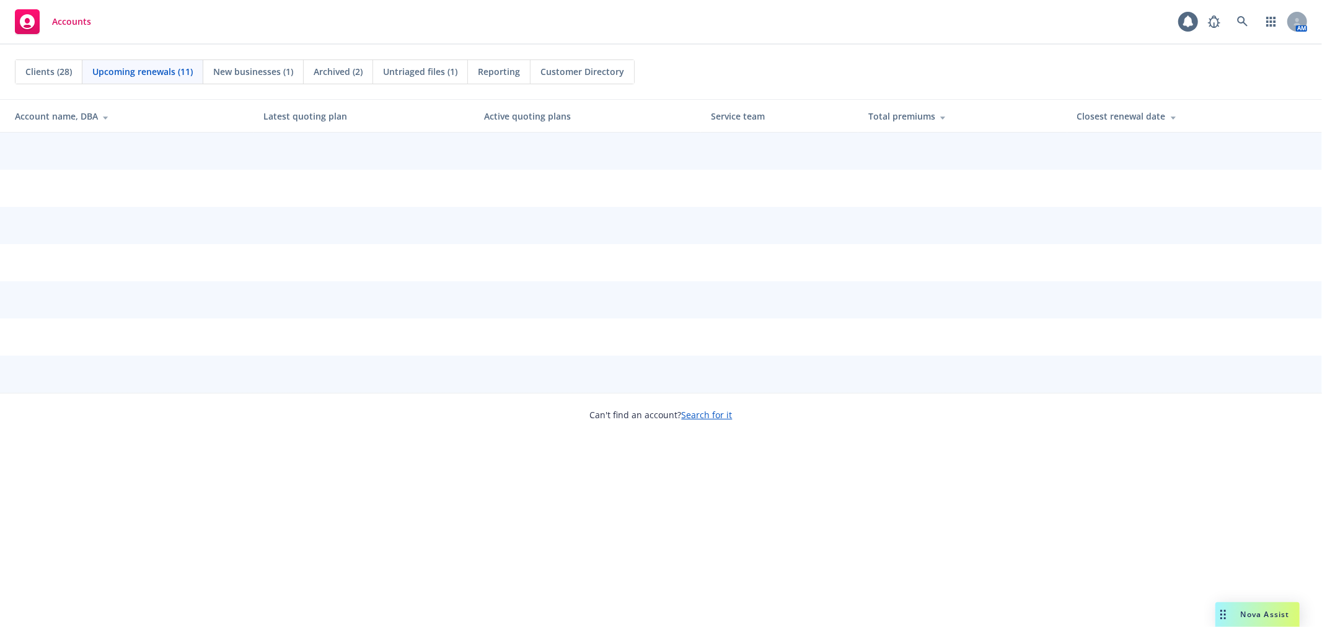
click at [63, 78] on div "Clients (28)" at bounding box center [48, 72] width 67 height 24
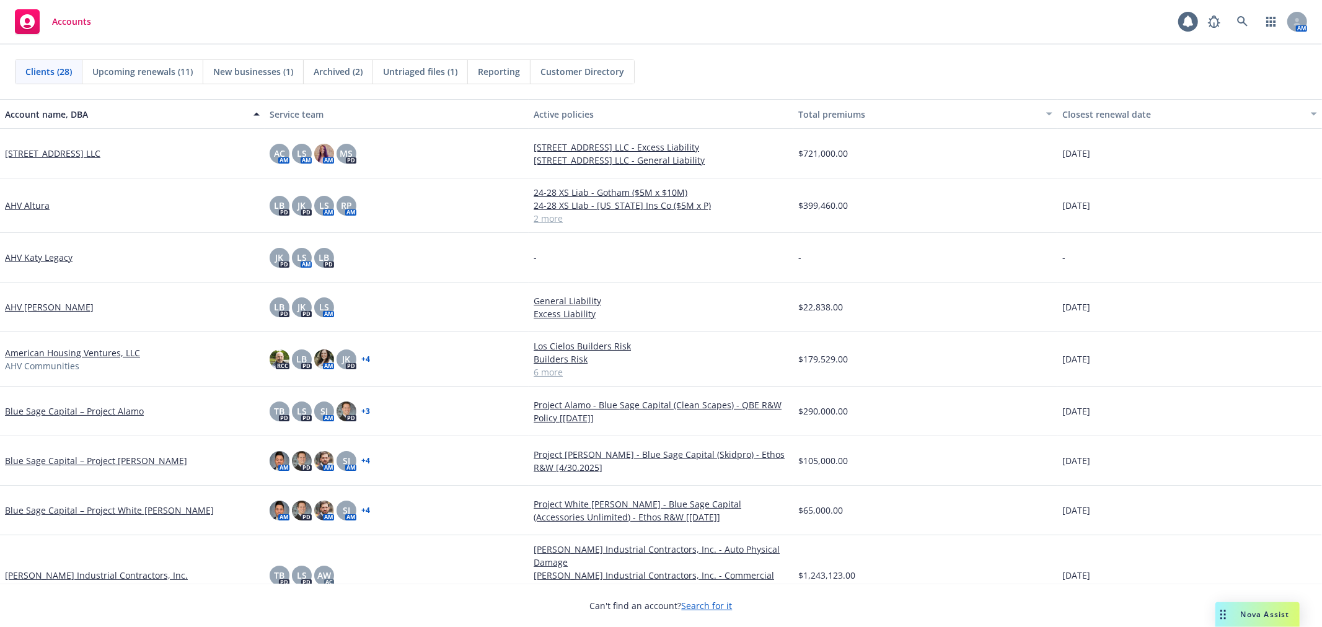
click at [38, 259] on link "AHV Katy Legacy" at bounding box center [39, 257] width 68 height 13
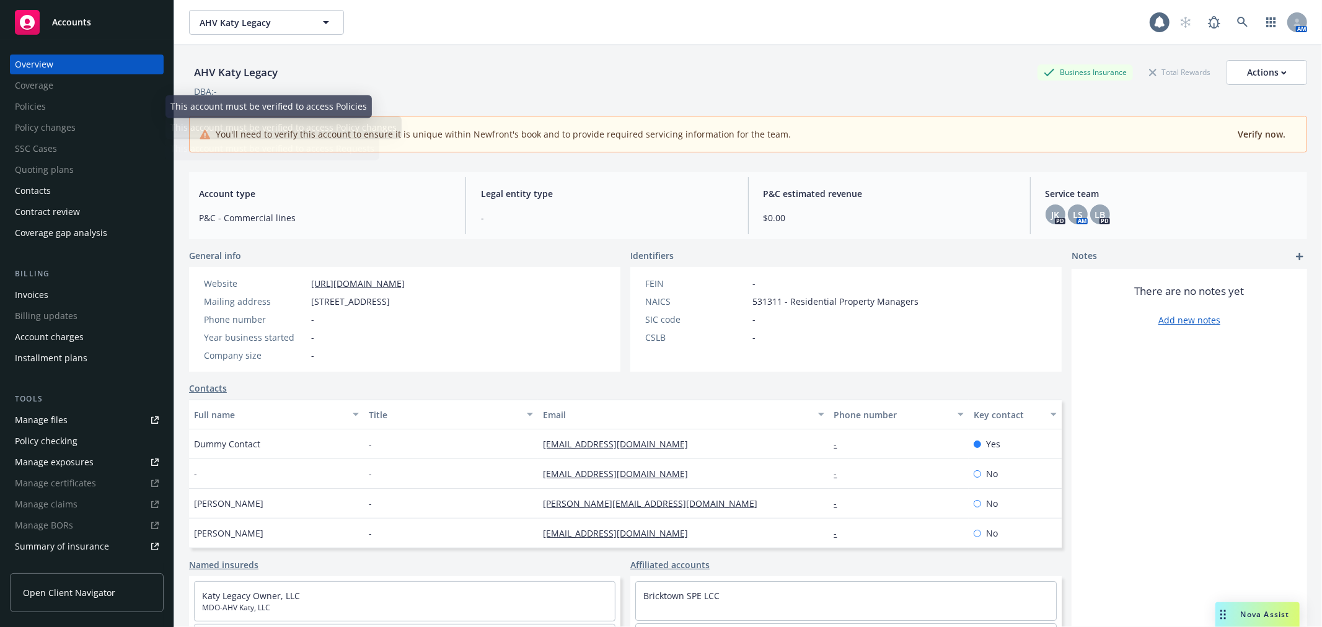
click at [56, 299] on div "Invoices" at bounding box center [87, 295] width 144 height 20
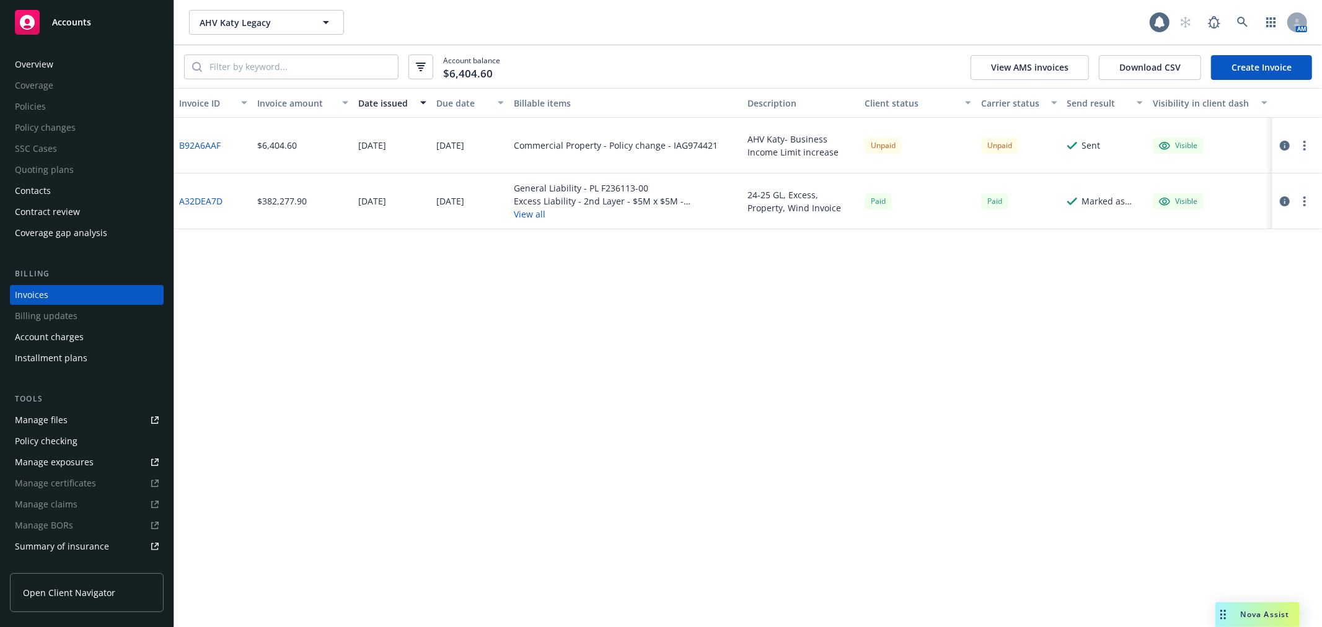
click at [870, 145] on div "Unpaid" at bounding box center [883, 145] width 37 height 15
click at [58, 19] on span "Accounts" at bounding box center [71, 22] width 39 height 10
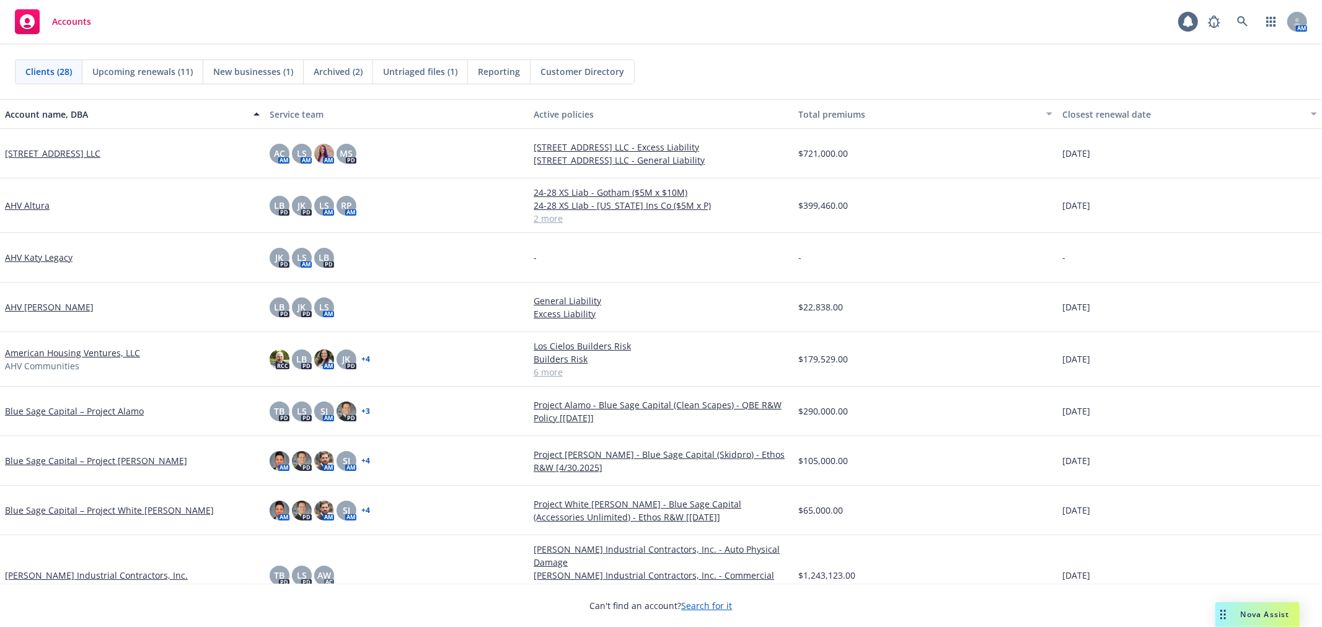
click at [689, 51] on div "Clients (28) Upcoming renewals (11) New businesses (1) Archived (2) Untriaged f…" at bounding box center [661, 72] width 1322 height 55
click at [694, 44] on div "Accounts 1 AM" at bounding box center [661, 22] width 1322 height 45
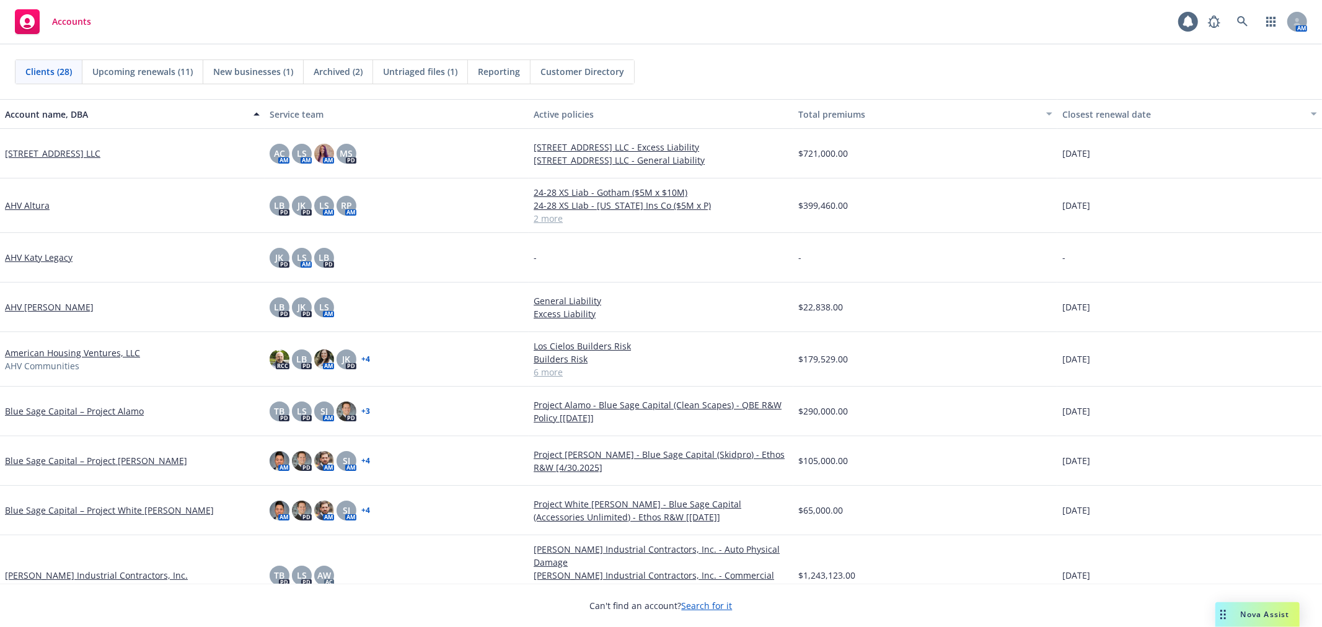
drag, startPoint x: 1140, startPoint y: 71, endPoint x: 1163, endPoint y: 63, distance: 24.5
click at [1155, 73] on div "Clients (28) Upcoming renewals (11) New businesses (1) Archived (2) Untriaged f…" at bounding box center [661, 72] width 1292 height 25
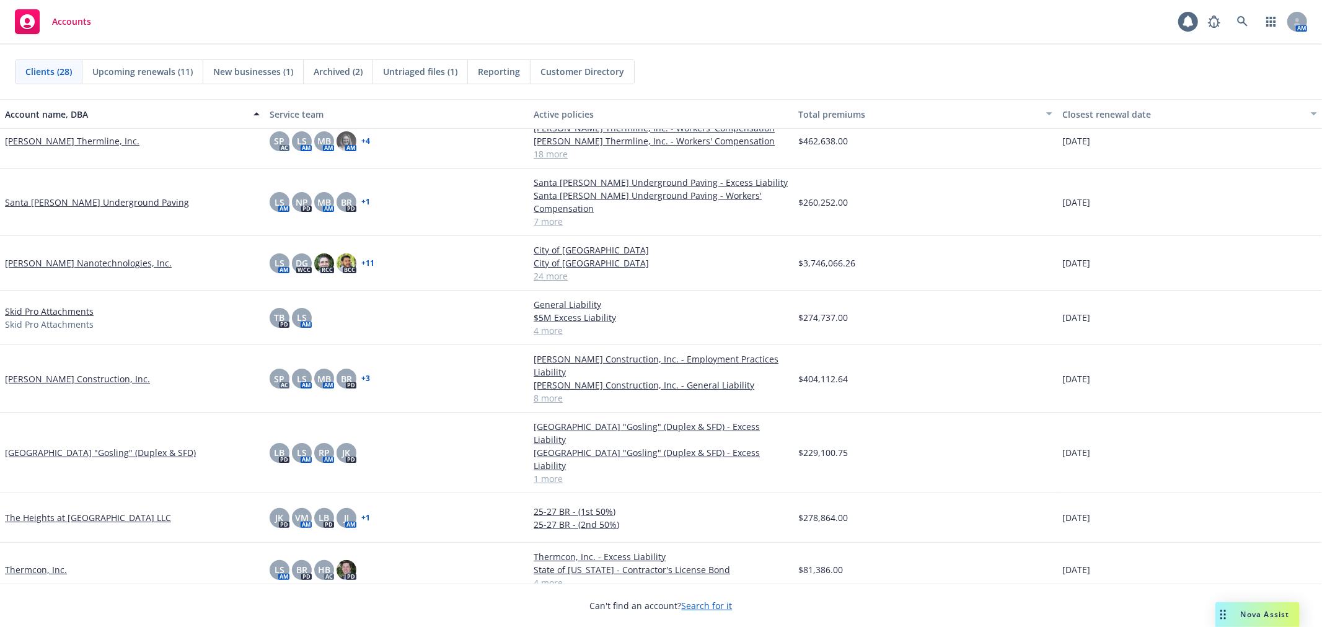
scroll to position [757, 0]
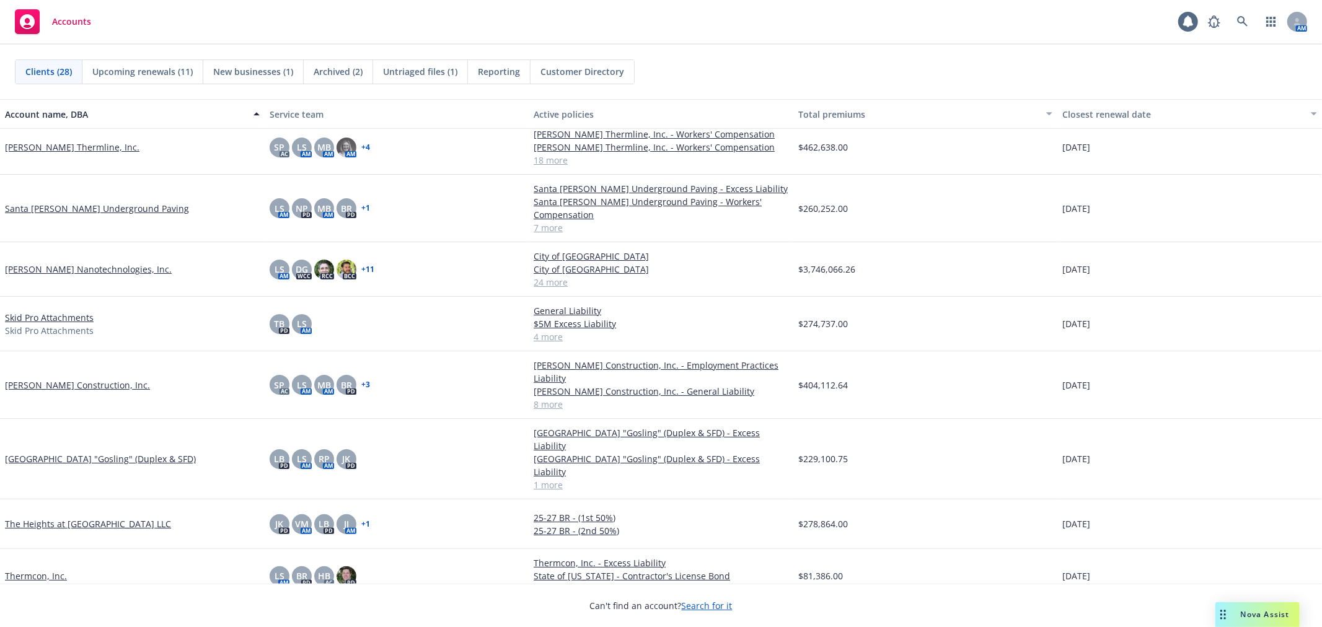
click at [77, 311] on link "Skid Pro Attachments" at bounding box center [49, 317] width 89 height 13
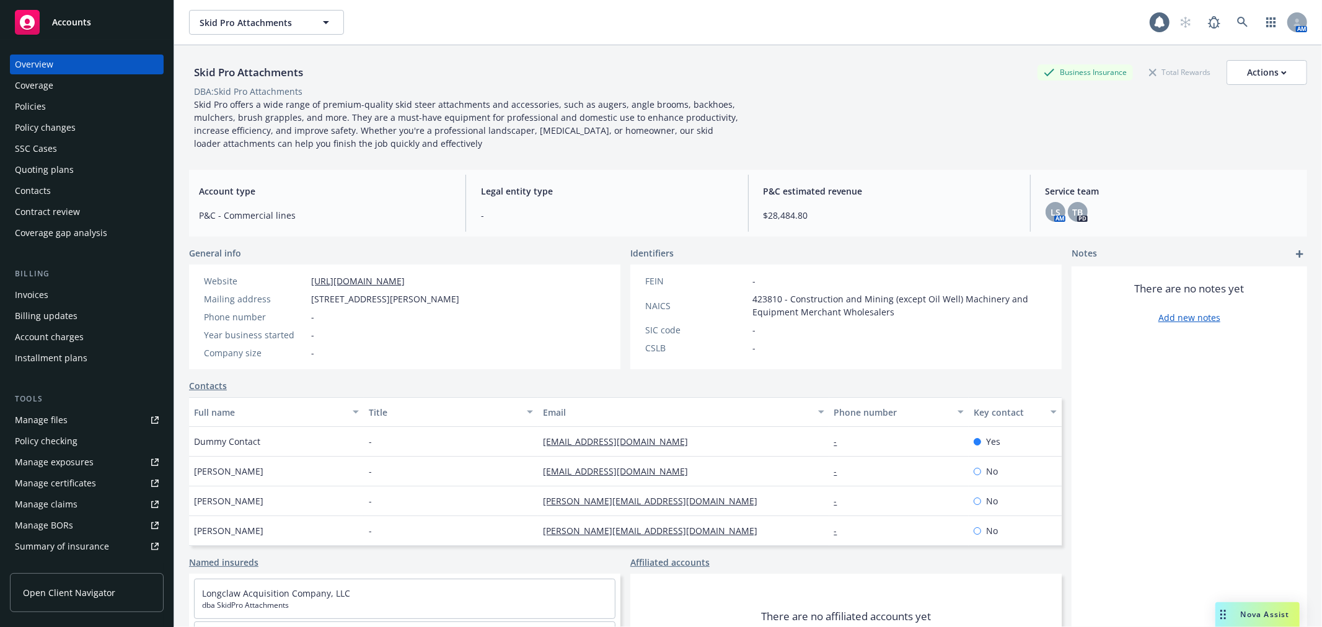
click at [120, 112] on div "Policies" at bounding box center [87, 107] width 144 height 20
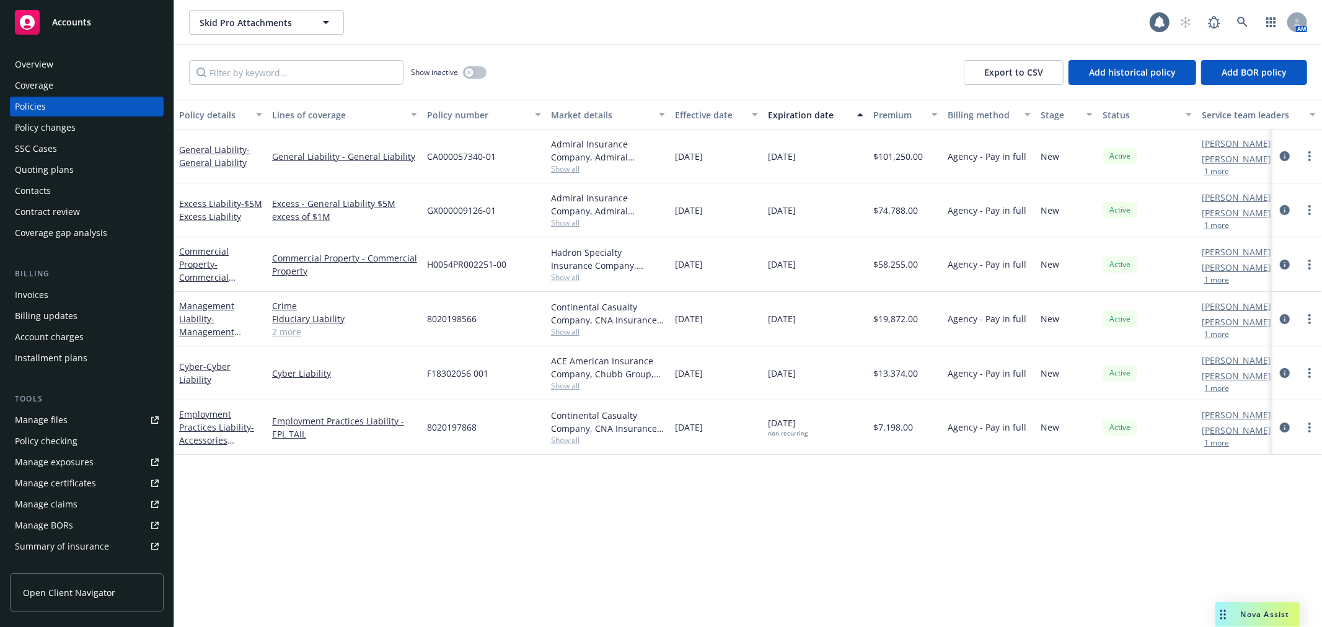
drag, startPoint x: 137, startPoint y: 63, endPoint x: 694, endPoint y: 89, distance: 557.8
click at [694, 83] on div "Show inactive Export to CSV Add historical policy Add BOR policy" at bounding box center [748, 72] width 1148 height 55
click at [81, 29] on div "Accounts" at bounding box center [87, 22] width 144 height 25
